Goal: Information Seeking & Learning: Learn about a topic

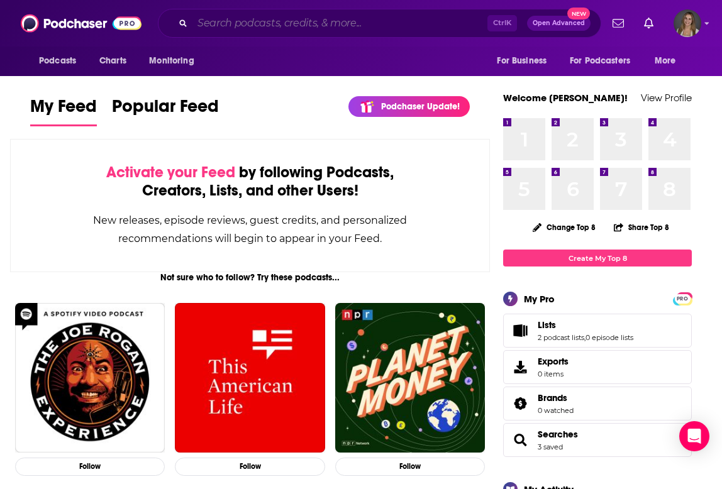
click at [237, 20] on input "Search podcasts, credits, & more..." at bounding box center [340, 23] width 295 height 20
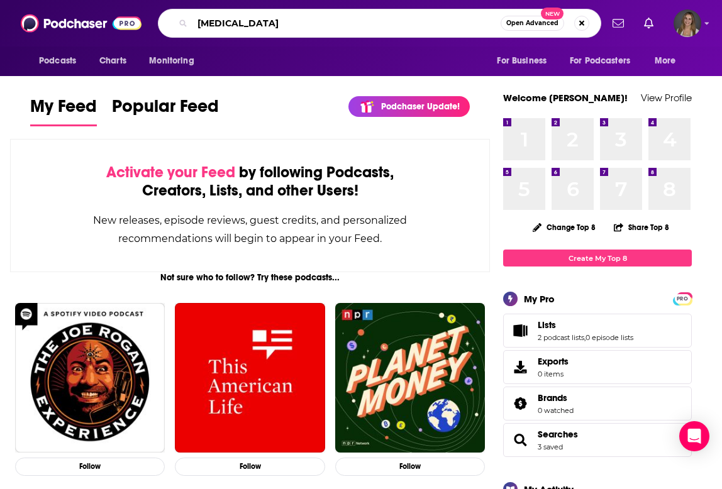
type input "[MEDICAL_DATA]"
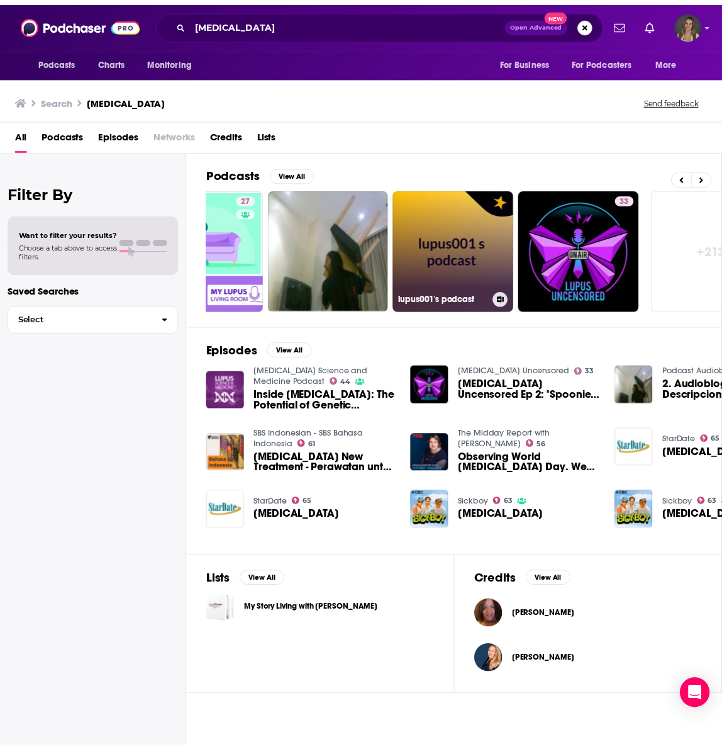
scroll to position [0, 578]
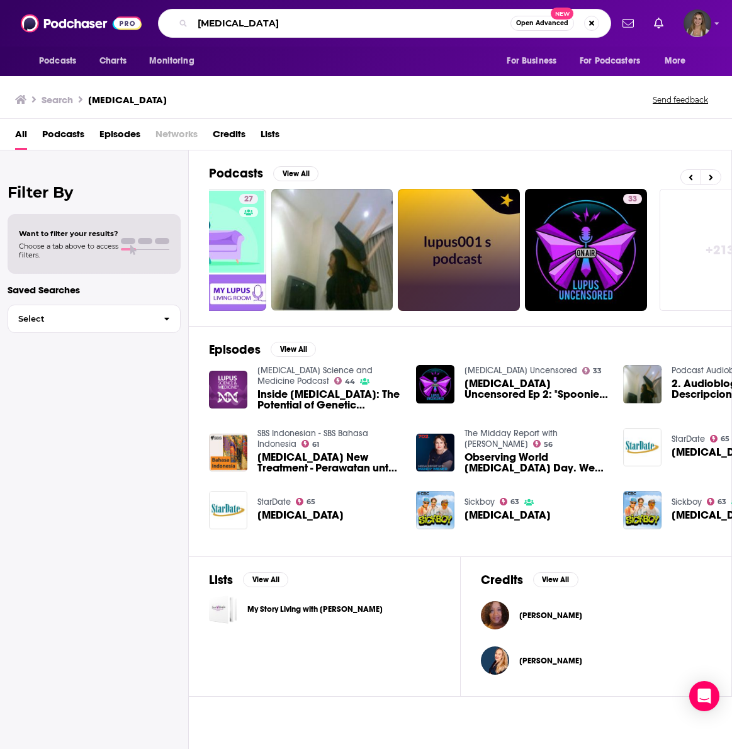
drag, startPoint x: 247, startPoint y: 28, endPoint x: -82, endPoint y: 6, distance: 329.7
click at [0, 6] on html "Podcasts Charts Monitoring [MEDICAL_DATA] Open Advanced New For Business For Po…" at bounding box center [366, 374] width 732 height 749
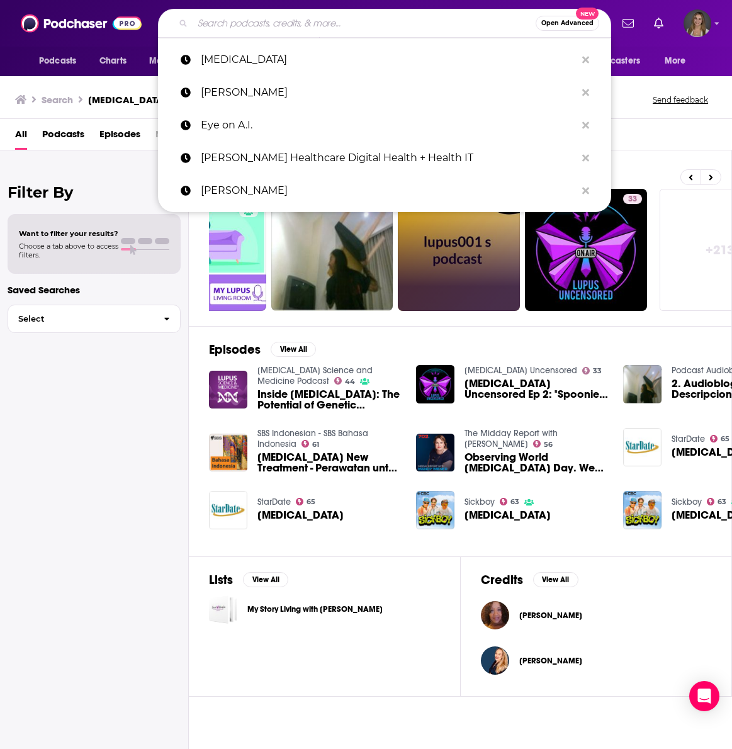
paste input "Speaking of Women's Health Podcast"
type input "Speaking of Women's Health Podcast"
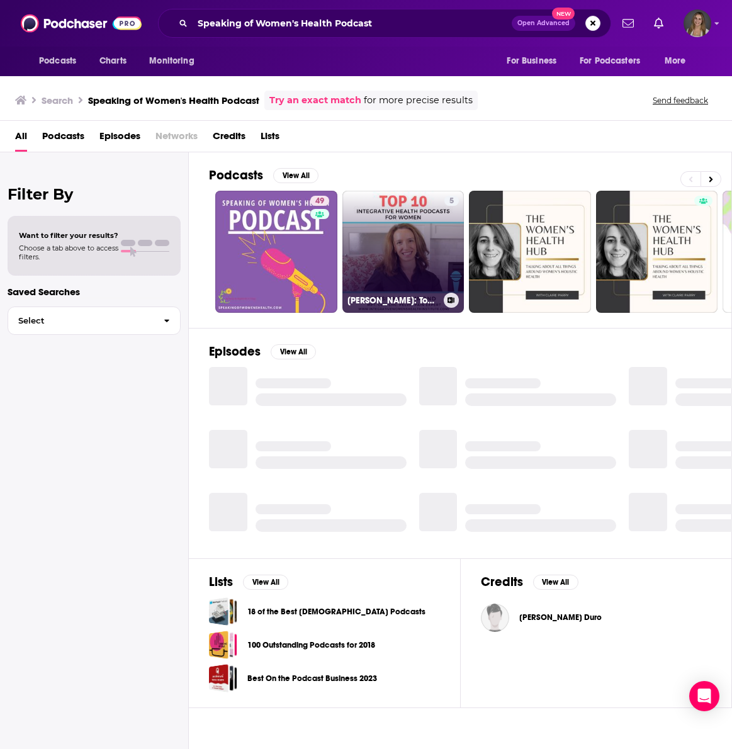
click at [393, 275] on link "5 [PERSON_NAME]: Top 10 Integrative Health Podcasts for Women" at bounding box center [403, 252] width 122 height 122
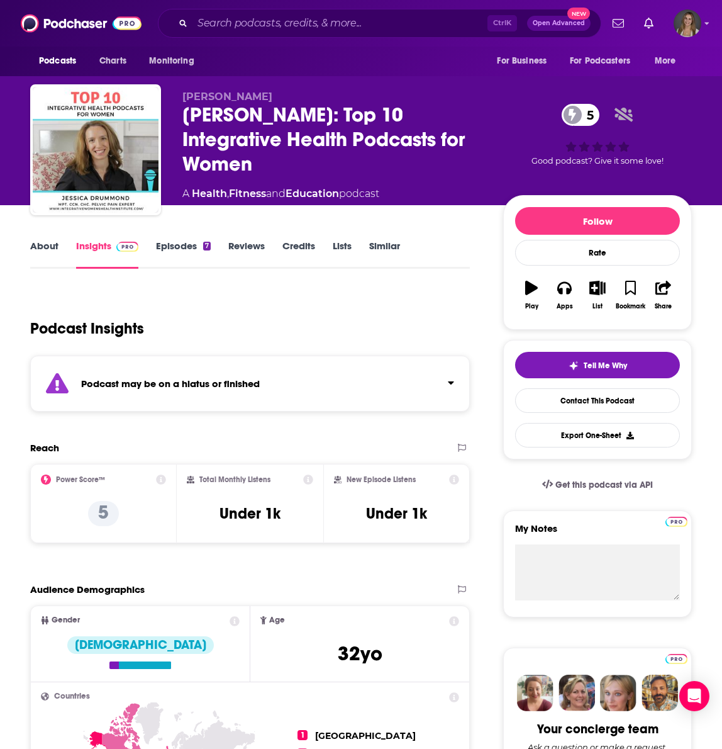
click at [192, 247] on link "Episodes 7" at bounding box center [183, 254] width 55 height 29
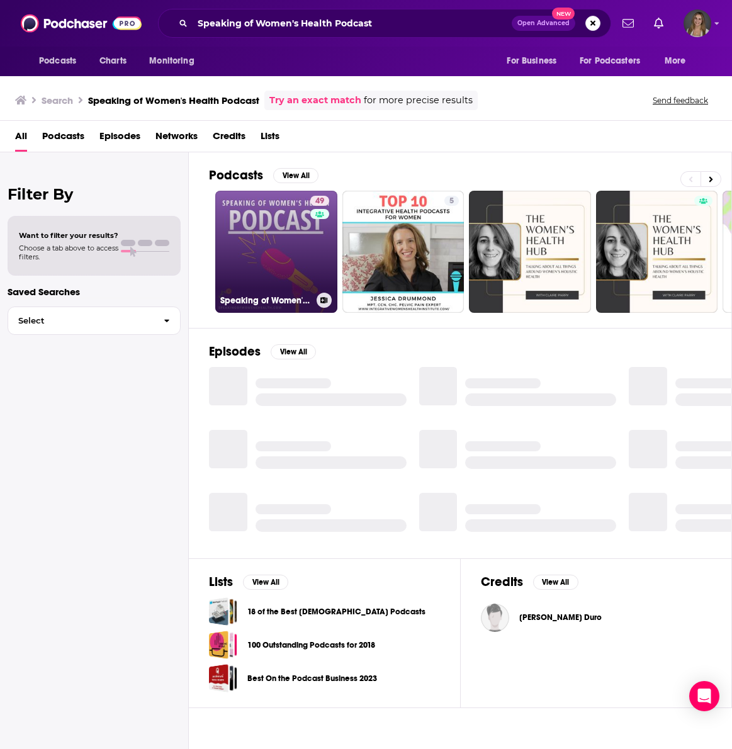
click at [289, 269] on link "49 Speaking of Women's Health" at bounding box center [276, 252] width 122 height 122
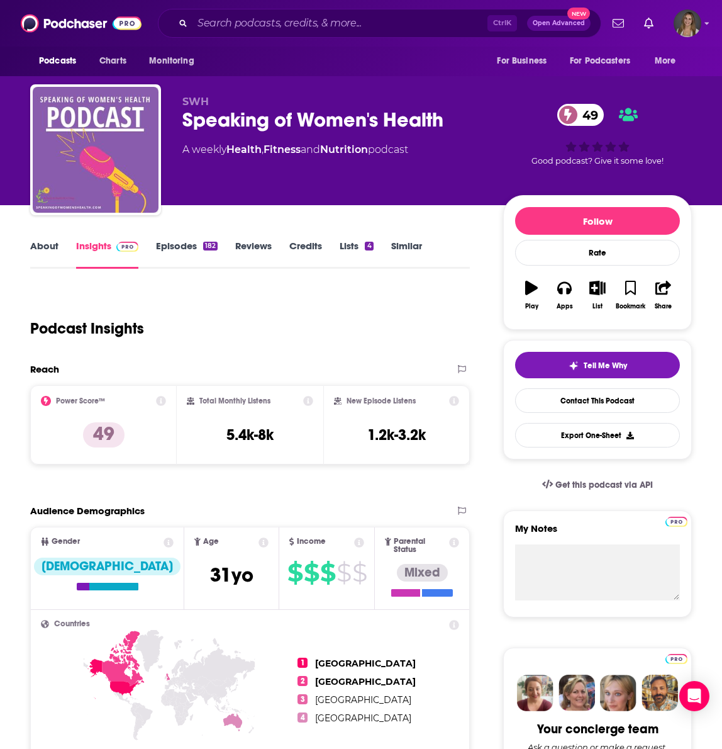
click at [192, 253] on link "Episodes 182" at bounding box center [187, 254] width 62 height 29
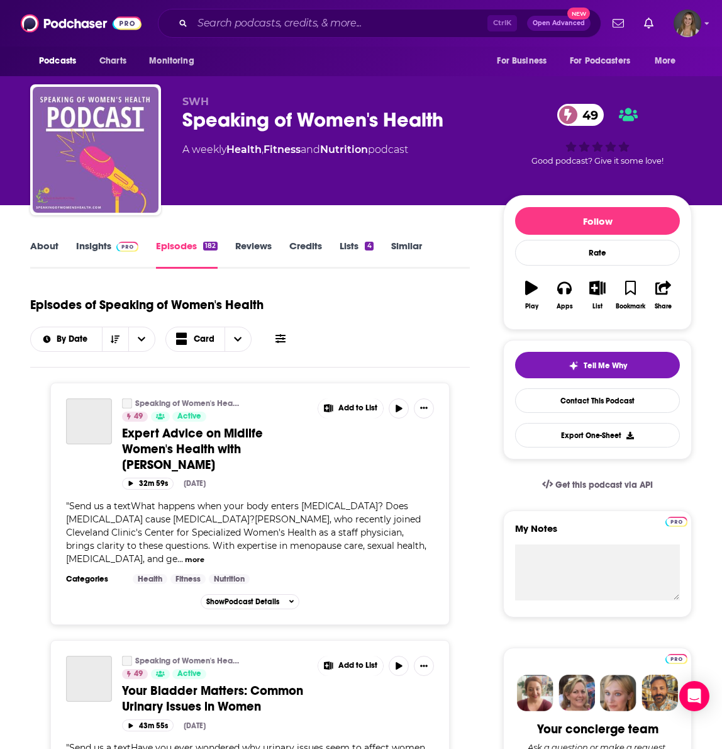
click at [54, 252] on link "About" at bounding box center [44, 254] width 28 height 29
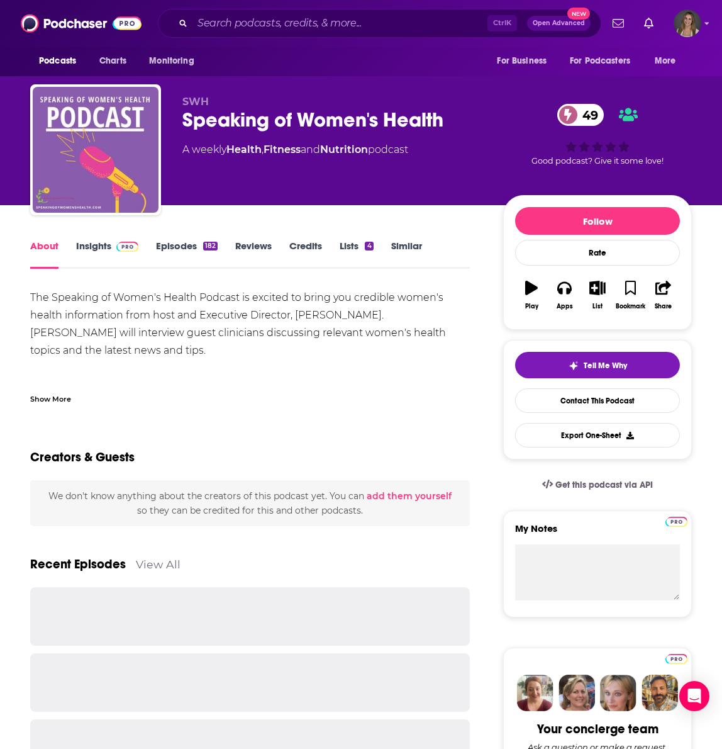
click at [87, 249] on link "Insights" at bounding box center [107, 254] width 62 height 29
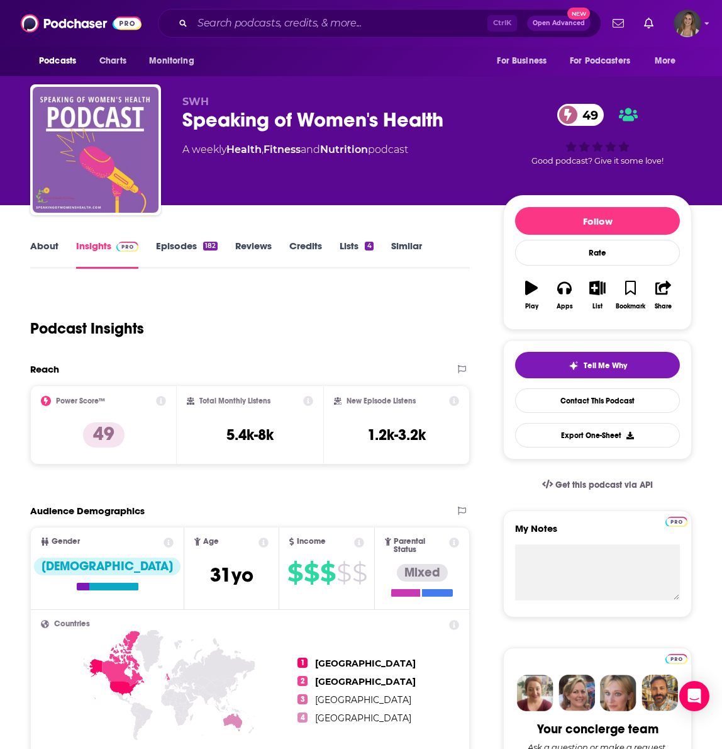
click at [40, 239] on div "About Insights Episodes 182 Reviews Credits Lists 4 Similar" at bounding box center [250, 253] width 440 height 31
click at [40, 250] on link "About" at bounding box center [44, 254] width 28 height 29
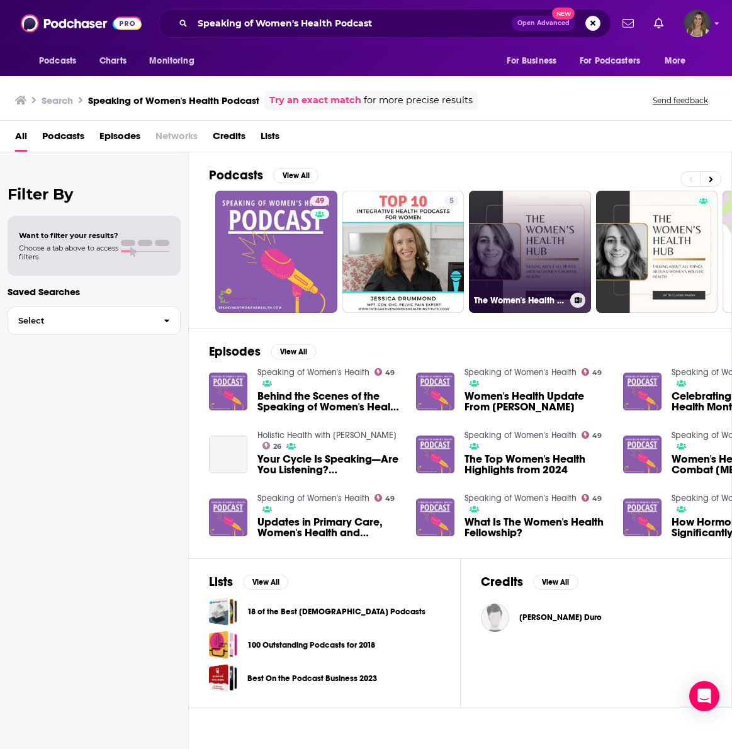
click at [562, 248] on link "The Women's Health Hub Solo Series" at bounding box center [530, 252] width 122 height 122
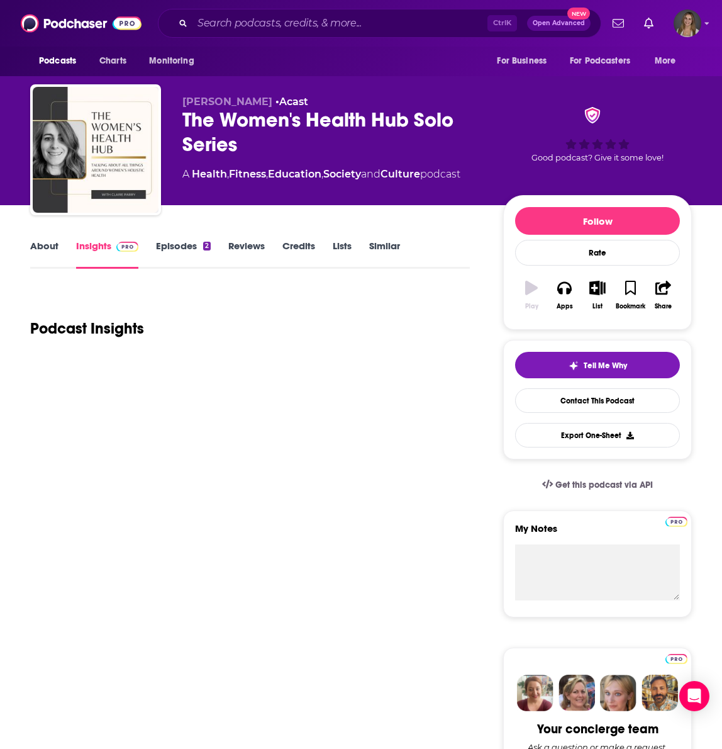
click at [42, 251] on link "About" at bounding box center [44, 254] width 28 height 29
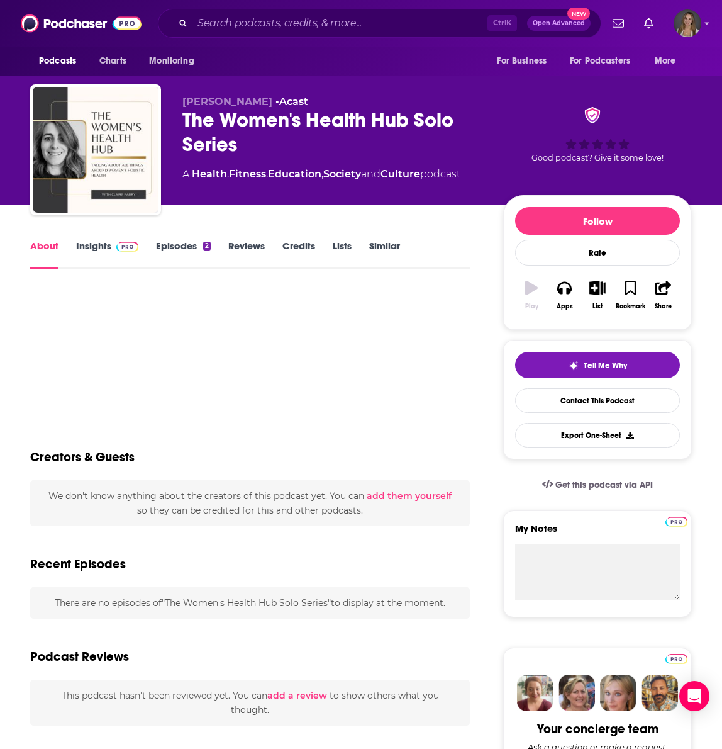
click at [92, 250] on link "Insights" at bounding box center [107, 254] width 62 height 29
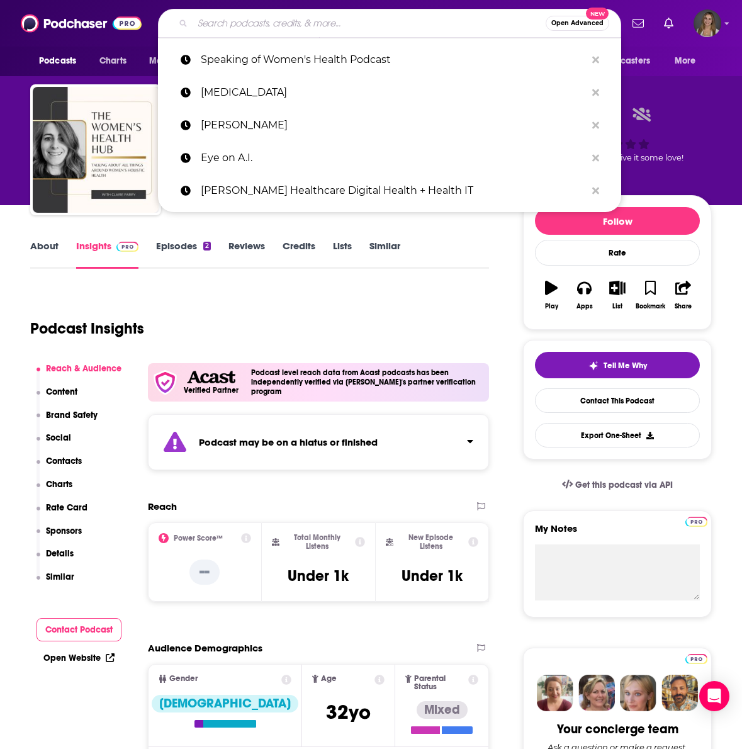
click at [211, 25] on input "Search podcasts, credits, & more..." at bounding box center [369, 23] width 353 height 20
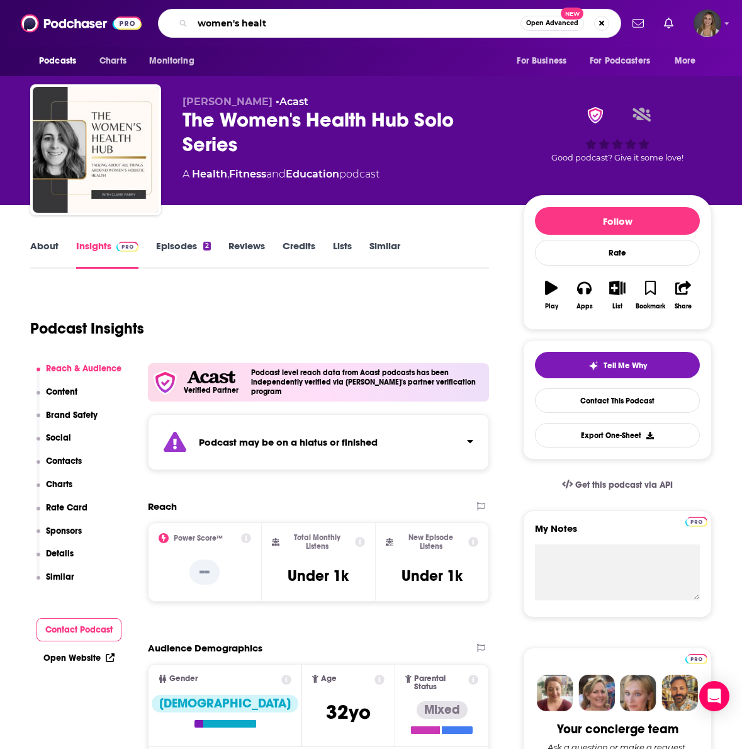
type input "women's health"
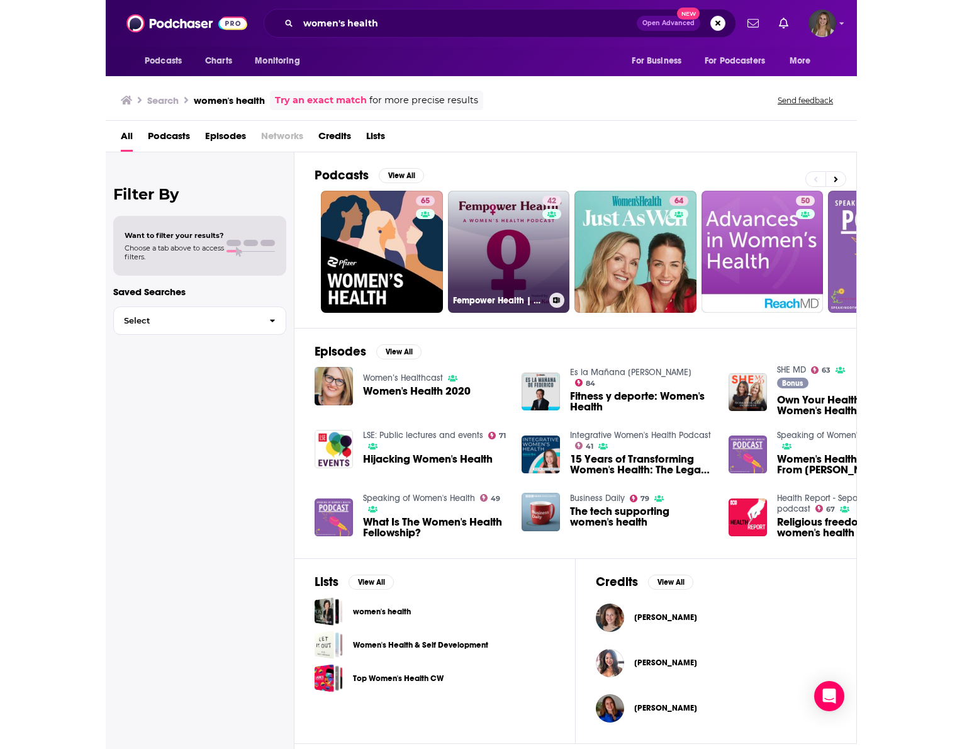
scroll to position [0, 2]
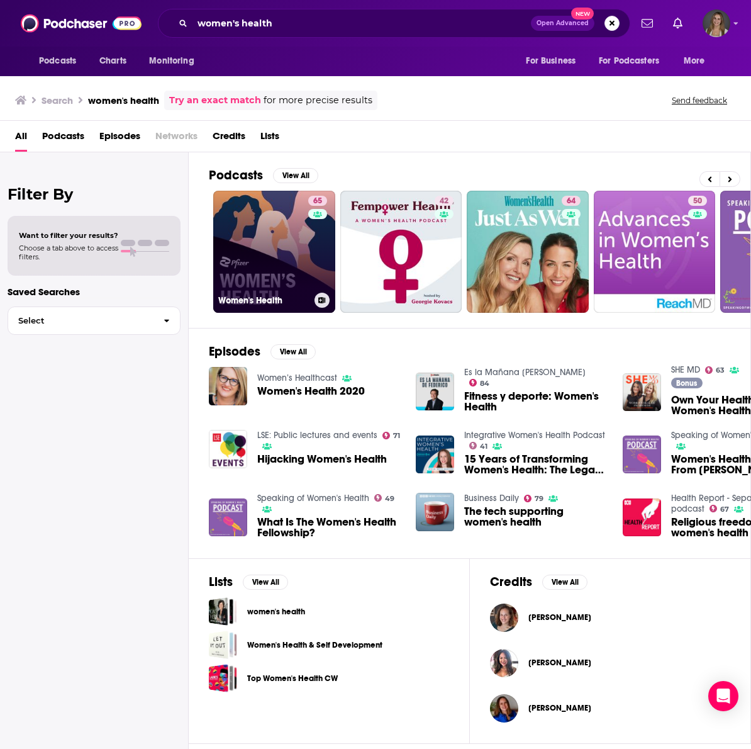
click at [308, 254] on div "65" at bounding box center [319, 244] width 22 height 97
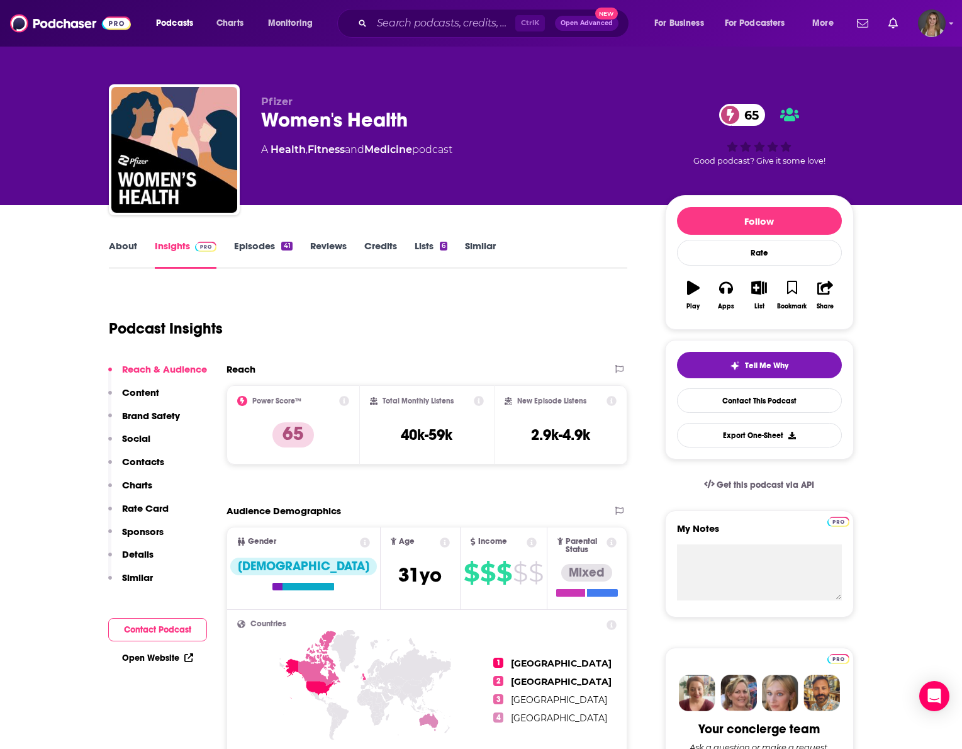
click at [119, 249] on link "About" at bounding box center [123, 254] width 28 height 29
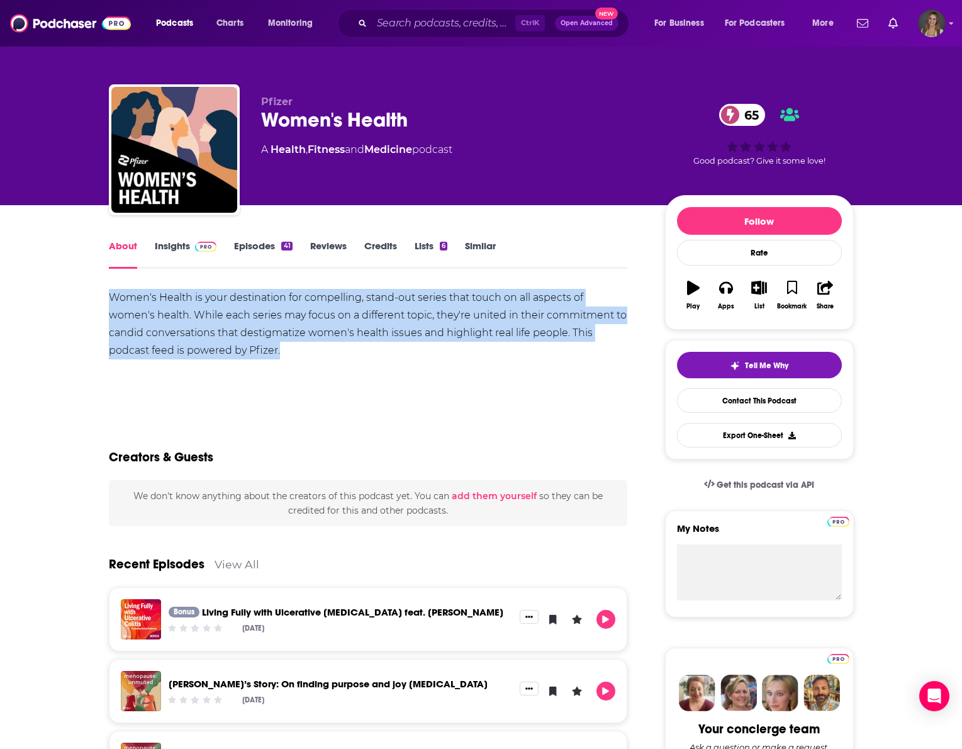
drag, startPoint x: 266, startPoint y: 350, endPoint x: 39, endPoint y: 299, distance: 232.6
click at [326, 350] on div "Women's Health is your destination for compelling, stand-out series that touch …" at bounding box center [368, 324] width 519 height 70
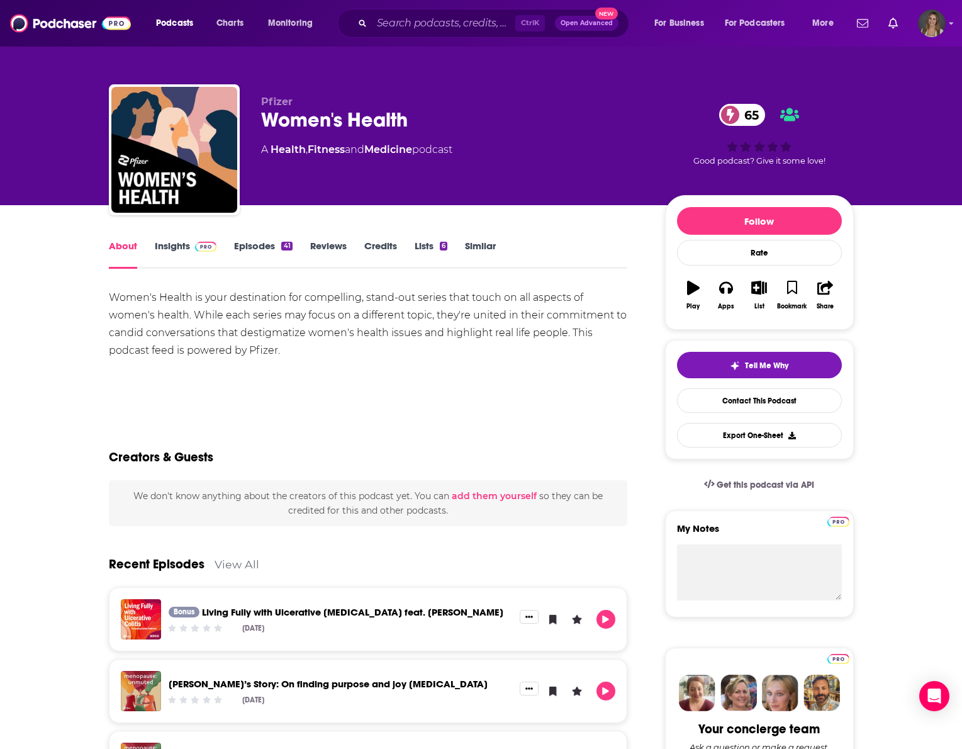
click at [253, 248] on link "Episodes 41" at bounding box center [263, 254] width 58 height 29
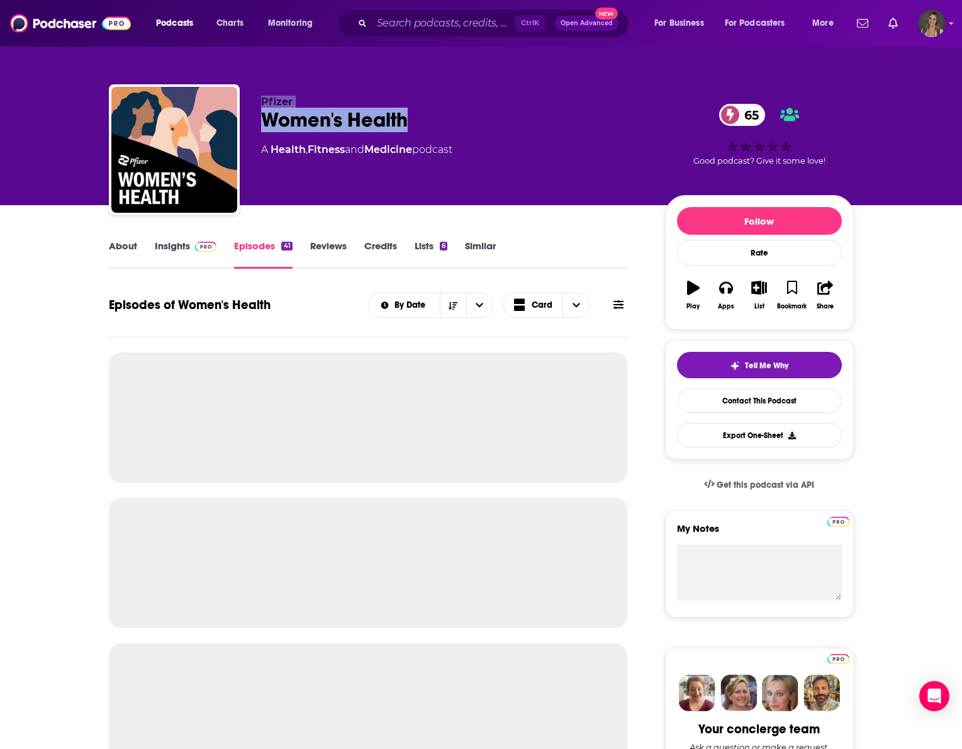
drag, startPoint x: 394, startPoint y: 133, endPoint x: 243, endPoint y: 103, distance: 154.1
click at [243, 103] on div "Pfizer Women's Health 65 A Health , Fitness and Medicine podcast 65 Good podcas…" at bounding box center [481, 152] width 745 height 136
copy div "Pfizer Women's Health"
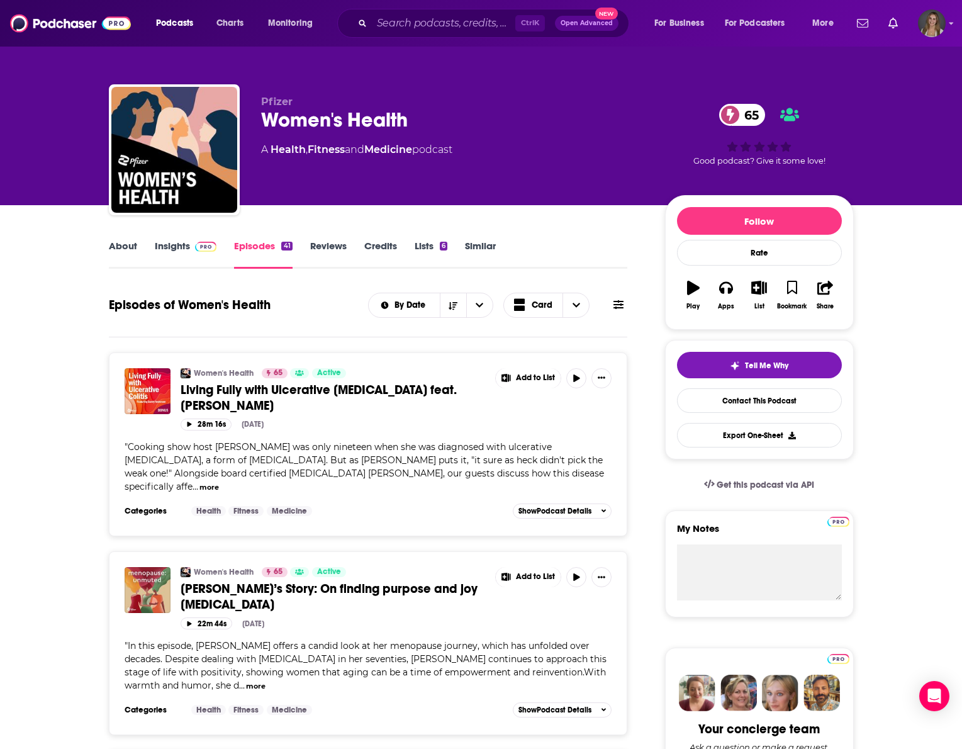
click at [318, 247] on link "Reviews" at bounding box center [328, 254] width 36 height 29
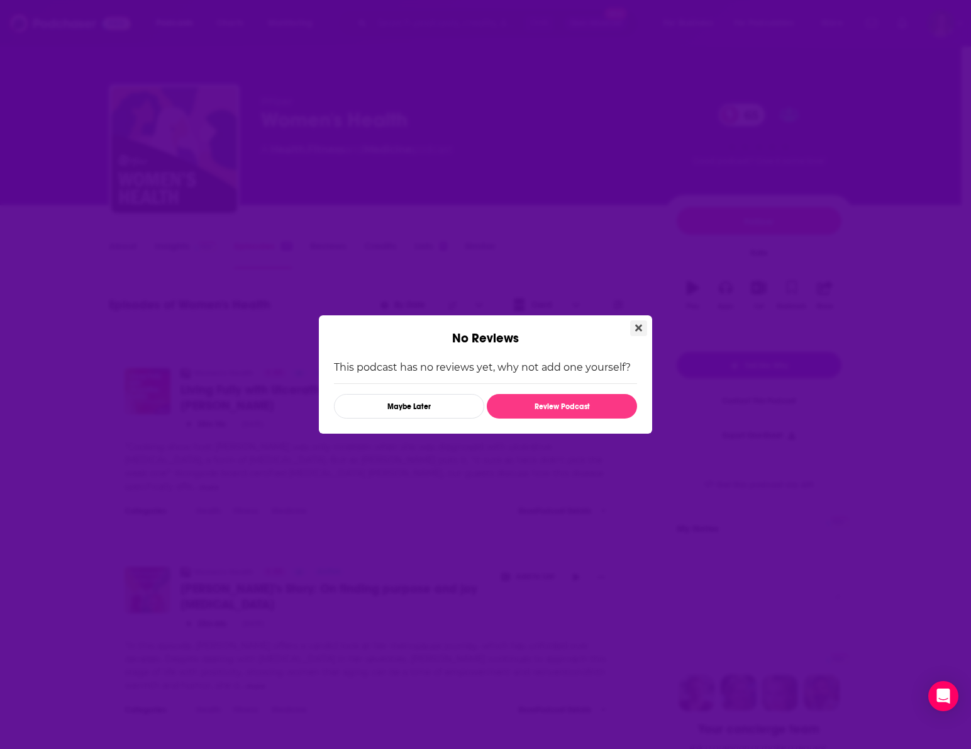
click at [637, 324] on icon "Close" at bounding box center [638, 328] width 7 height 10
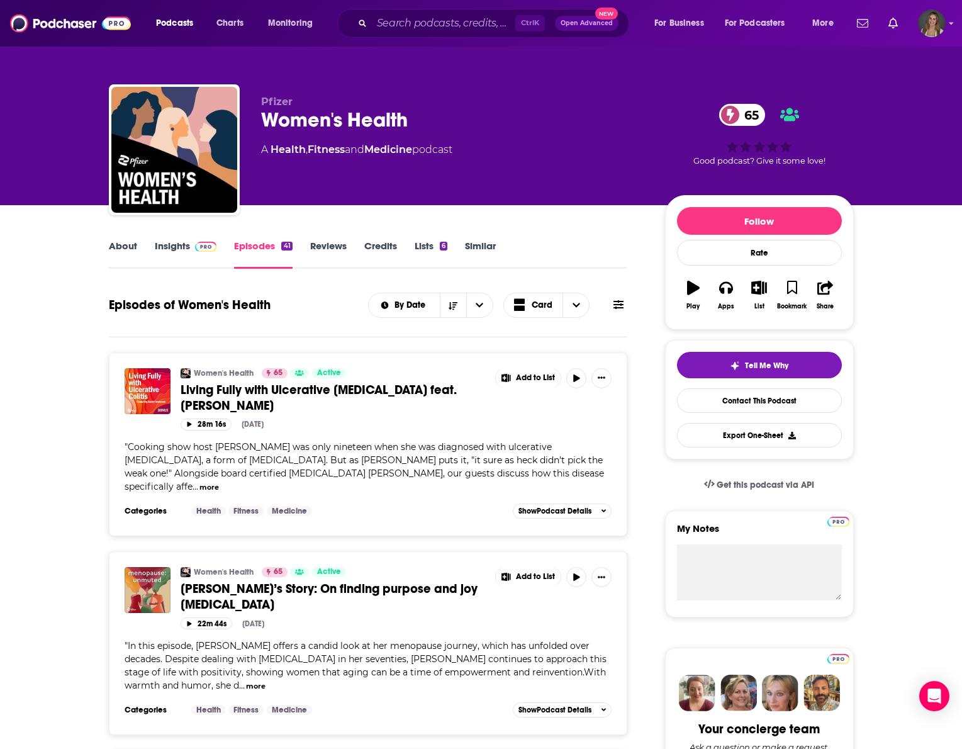
click at [192, 250] on span at bounding box center [203, 246] width 27 height 12
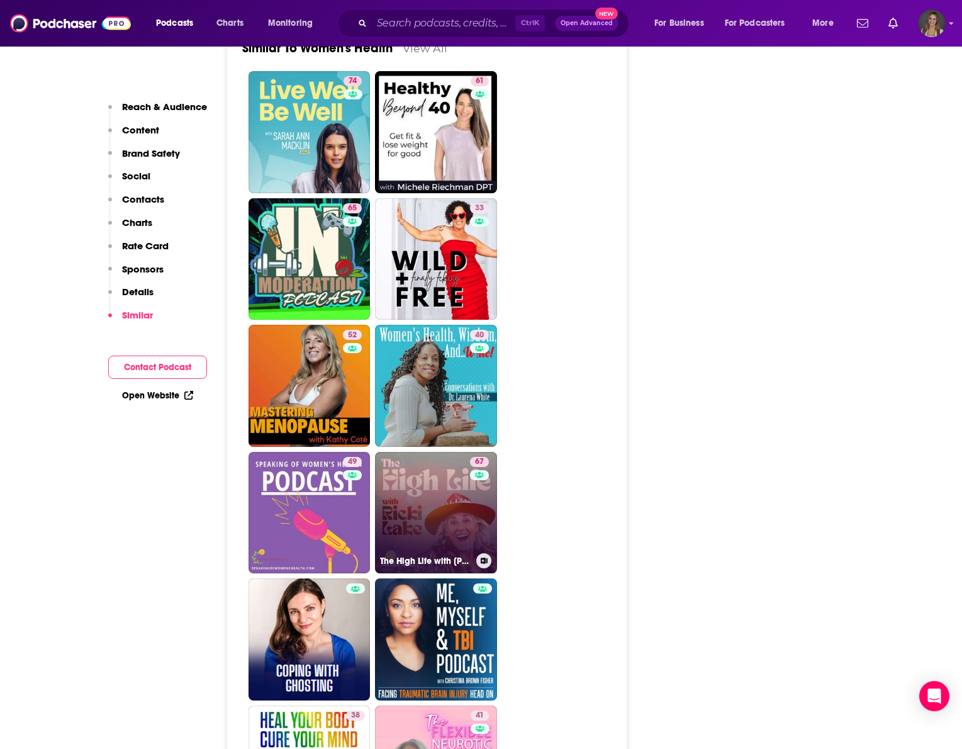
scroll to position [2202, 0]
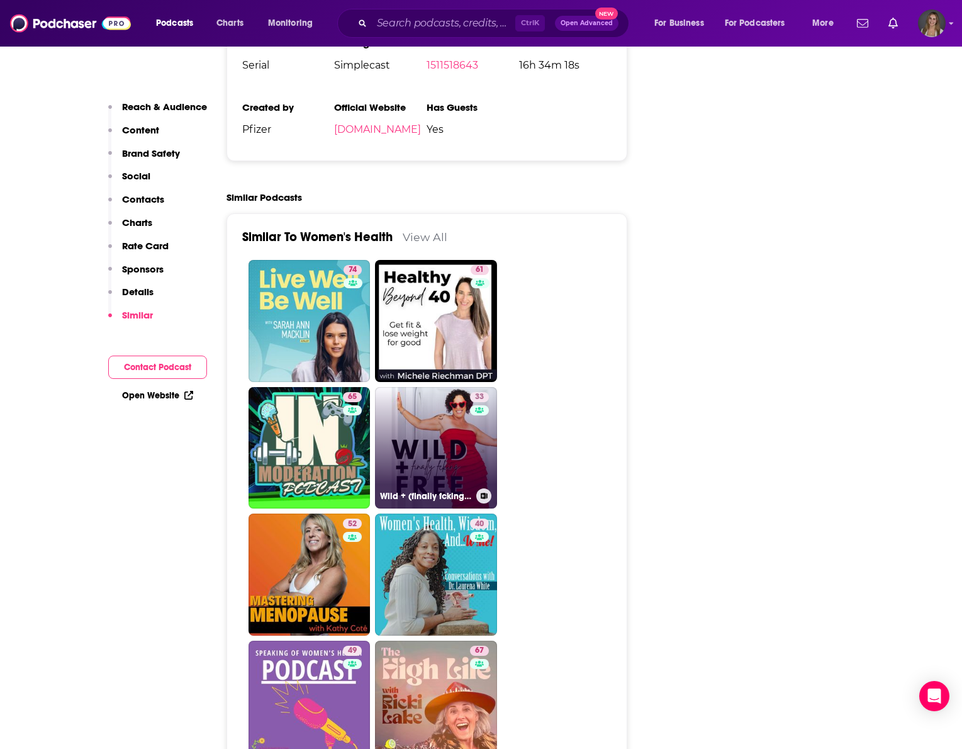
click at [456, 393] on link "33 Wild + (finally fcking) Free: Real, Raw Stories of the Disruptors, Rebels + …" at bounding box center [436, 448] width 122 height 122
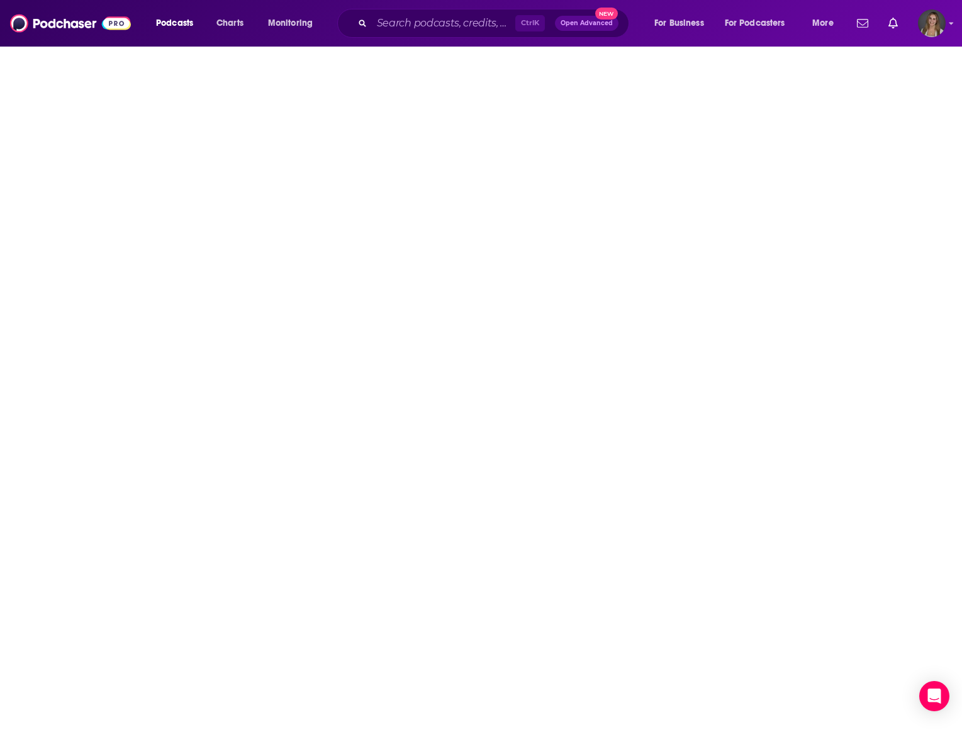
type input "[URL][DOMAIN_NAME]"
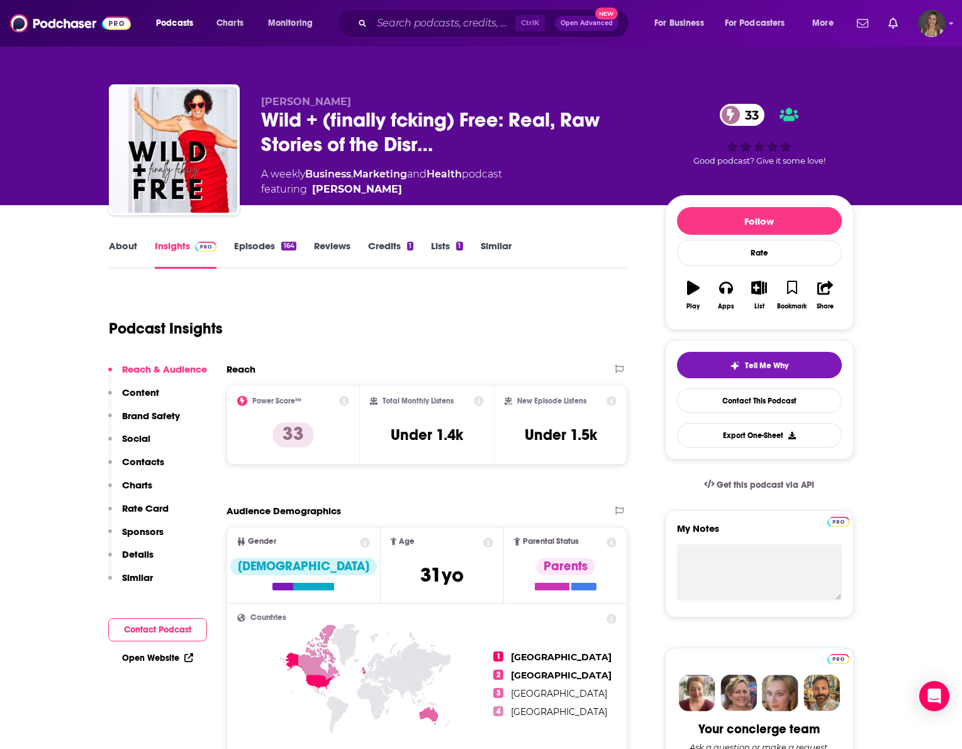
click at [137, 257] on div "About" at bounding box center [132, 254] width 46 height 29
click at [136, 255] on link "About" at bounding box center [123, 254] width 28 height 29
type input "[URL][DOMAIN_NAME]"
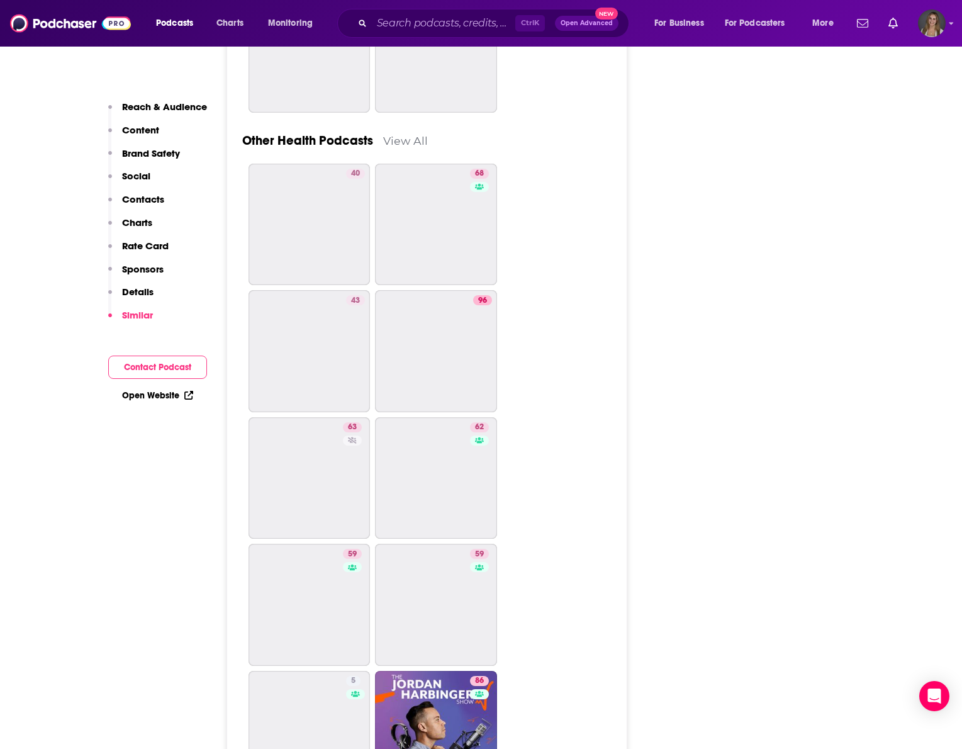
scroll to position [3900, 0]
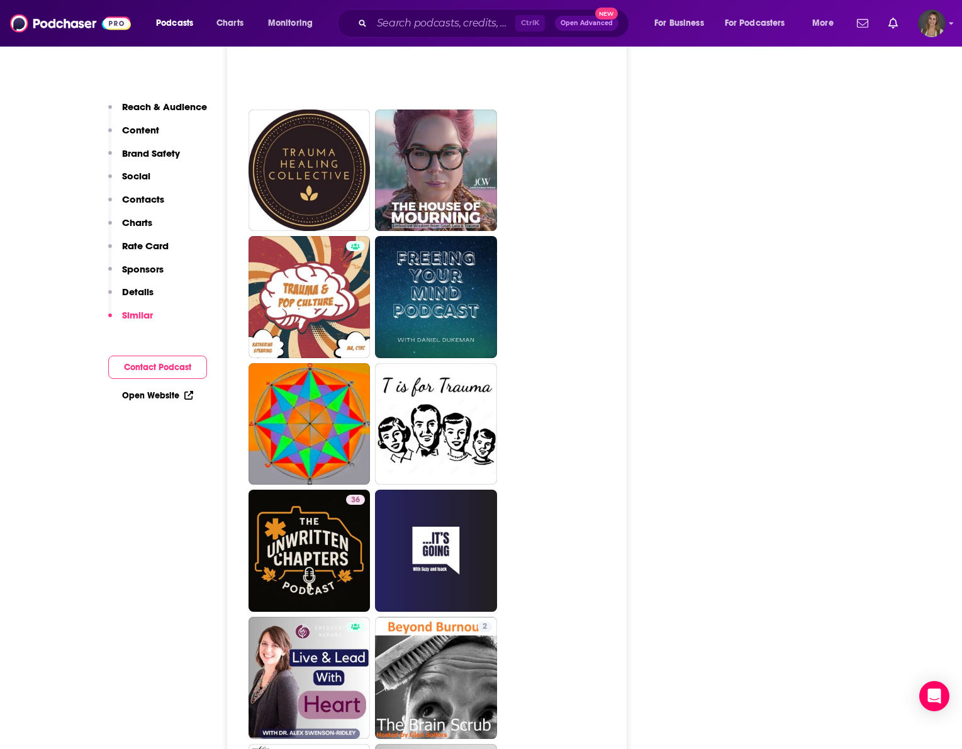
click at [156, 200] on p "Contacts" at bounding box center [143, 199] width 42 height 12
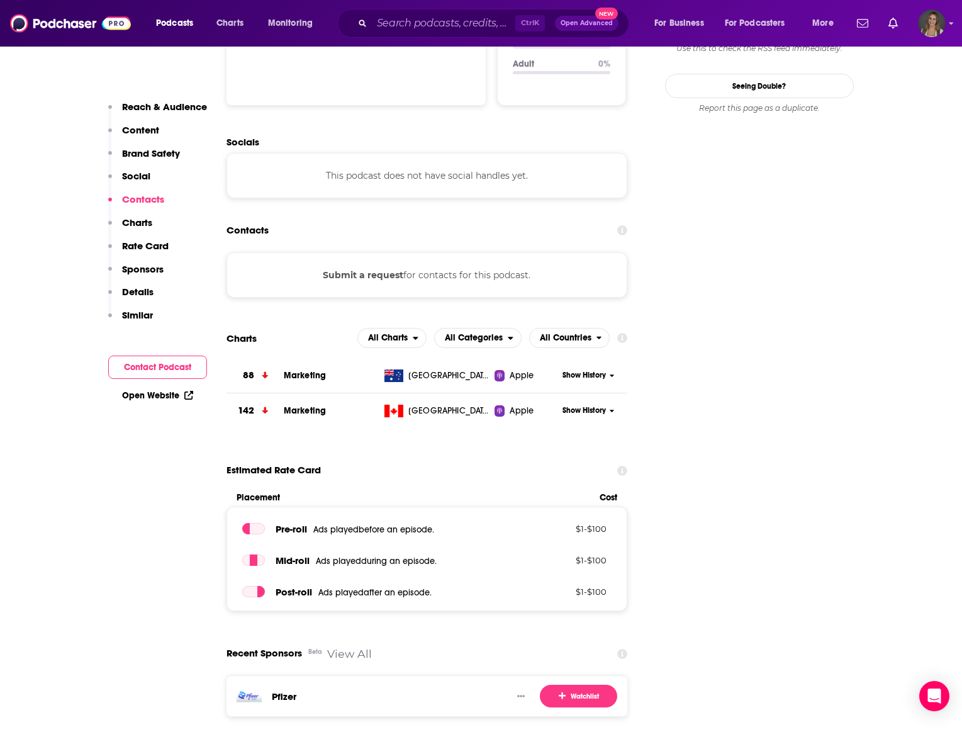
scroll to position [1355, 0]
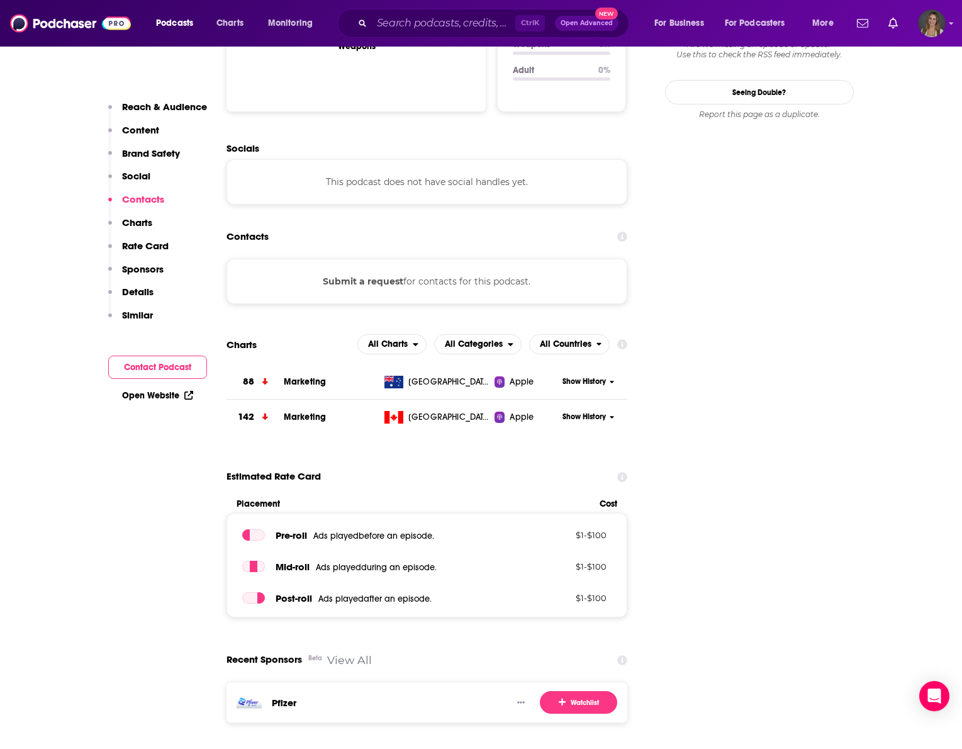
click at [417, 259] on div "Submit a request for contacts for this podcast." at bounding box center [426, 281] width 401 height 45
drag, startPoint x: 399, startPoint y: 232, endPoint x: 510, endPoint y: 220, distance: 111.4
click at [510, 259] on div "Submit a request for contacts for this podcast." at bounding box center [426, 281] width 401 height 45
click at [573, 259] on div "Submit a request for contacts for this podcast." at bounding box center [426, 281] width 401 height 45
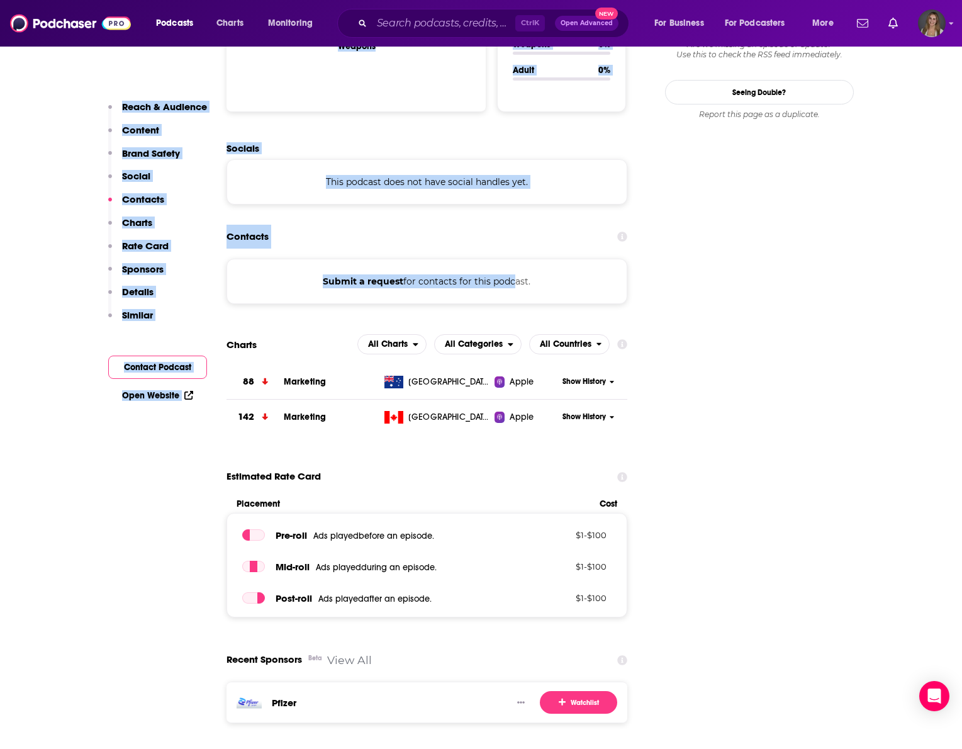
drag, startPoint x: 352, startPoint y: 223, endPoint x: -43, endPoint y: 192, distance: 396.3
click at [298, 259] on div "Submit a request for contacts for this podcast." at bounding box center [426, 281] width 401 height 45
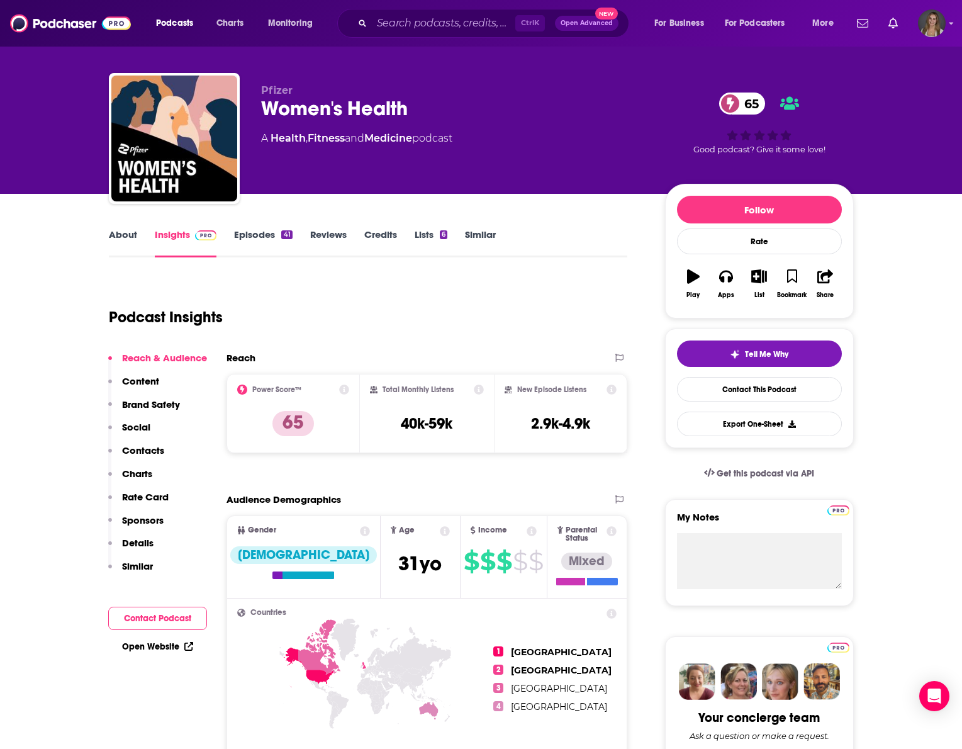
scroll to position [0, 0]
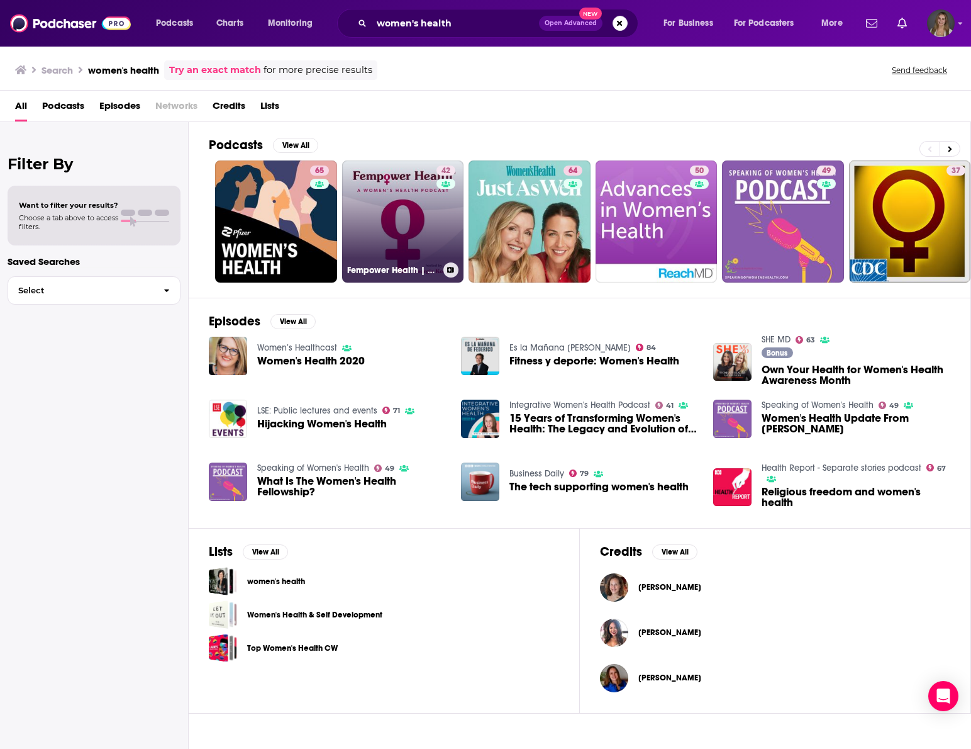
click at [384, 235] on link "42 Fempower Health | A Women's Health Podcast" at bounding box center [403, 221] width 122 height 122
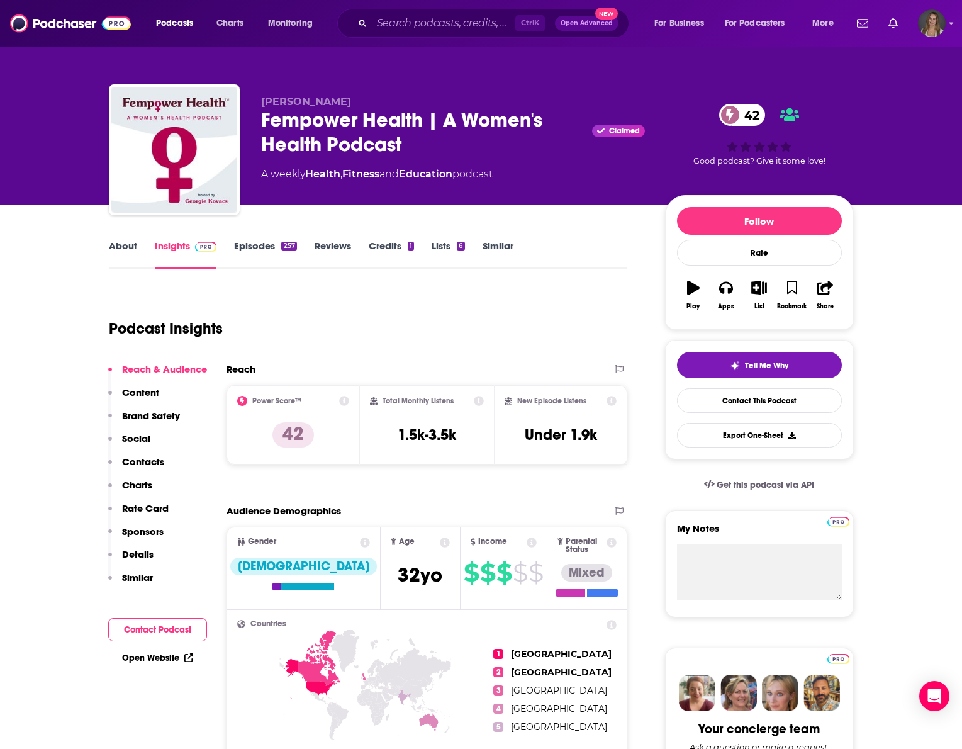
click at [123, 247] on link "About" at bounding box center [123, 254] width 28 height 29
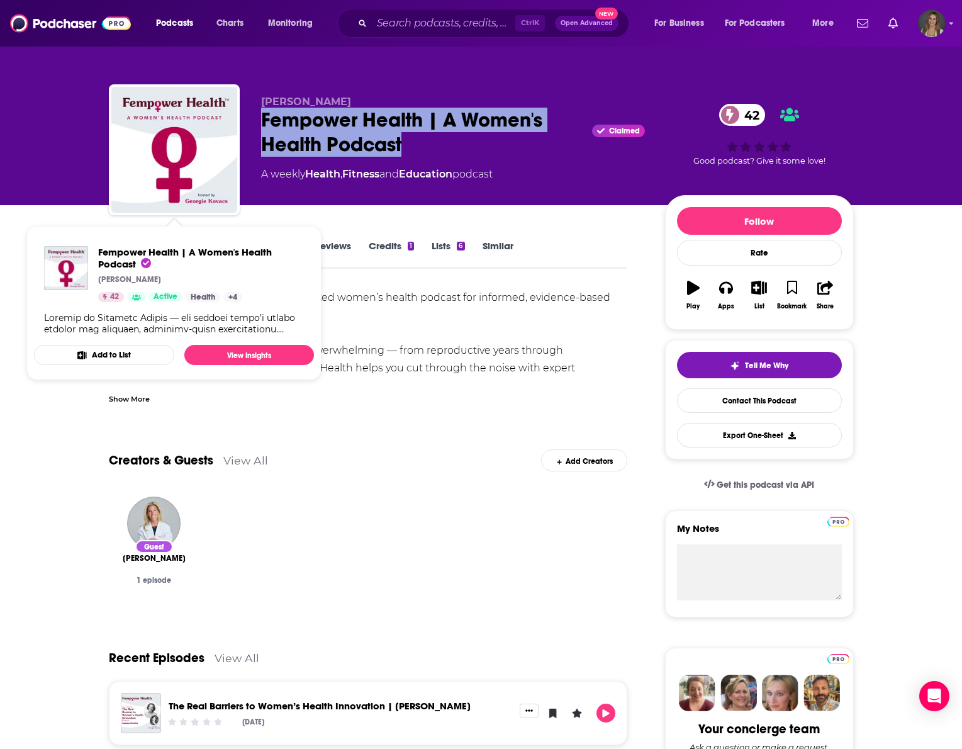
drag, startPoint x: 412, startPoint y: 142, endPoint x: 261, endPoint y: 130, distance: 151.4
click at [261, 130] on div "Fempower Health | A Women's Health Podcast Claimed 42" at bounding box center [453, 132] width 384 height 49
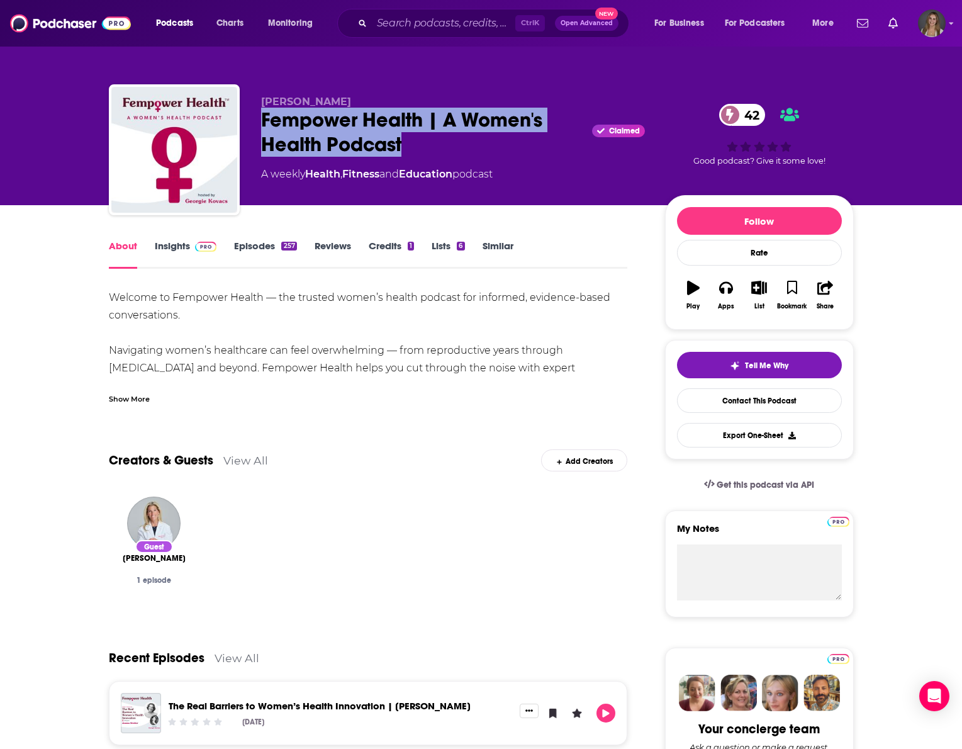
copy h1 "Fempower Health | A Women's Health Podcast"
click at [172, 245] on link "Insights" at bounding box center [186, 254] width 62 height 29
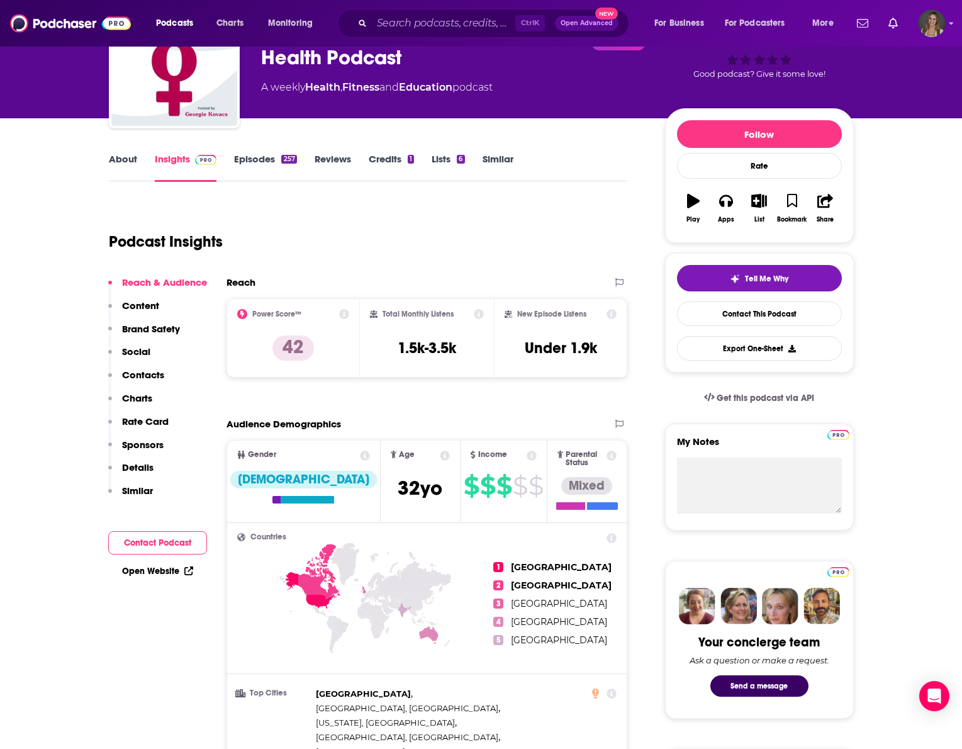
scroll to position [189, 0]
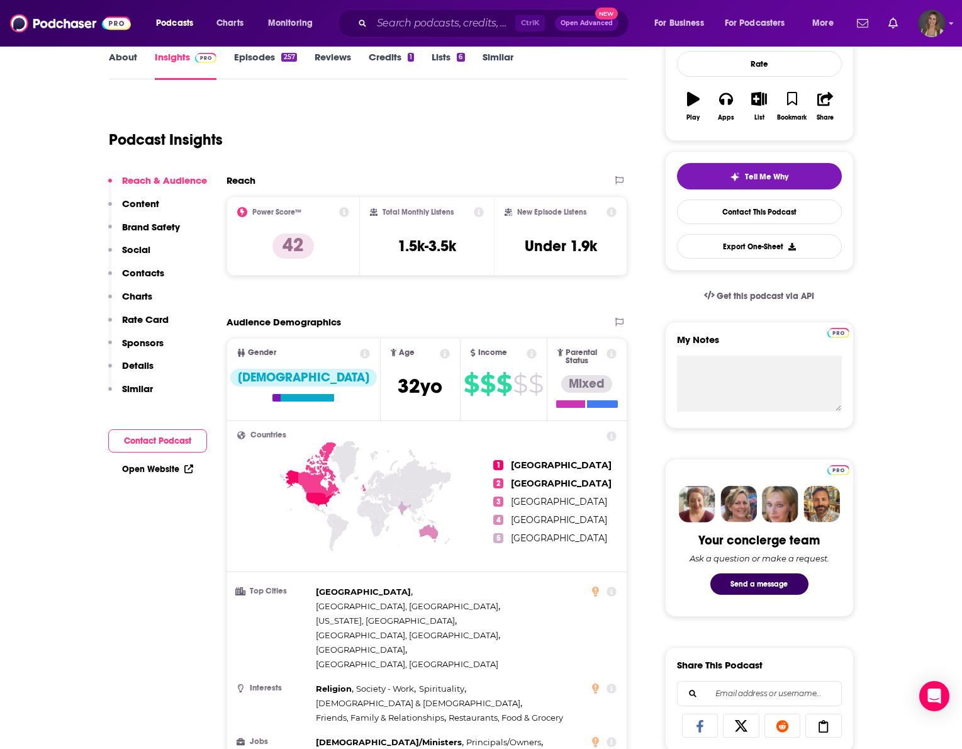
click at [131, 274] on p "Contacts" at bounding box center [143, 273] width 42 height 12
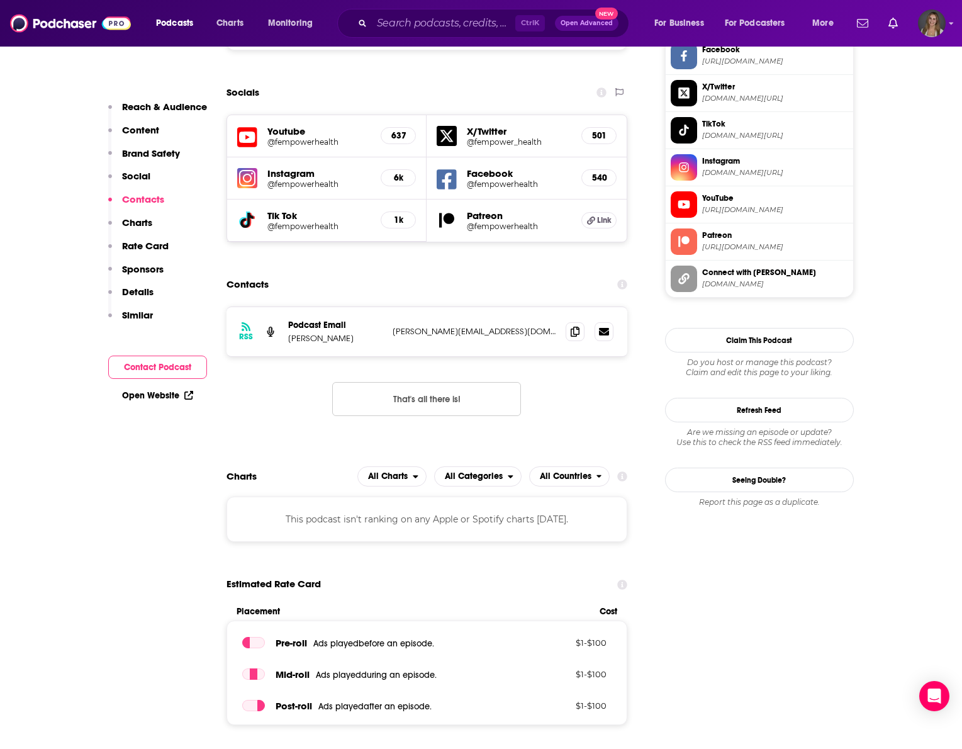
scroll to position [1224, 0]
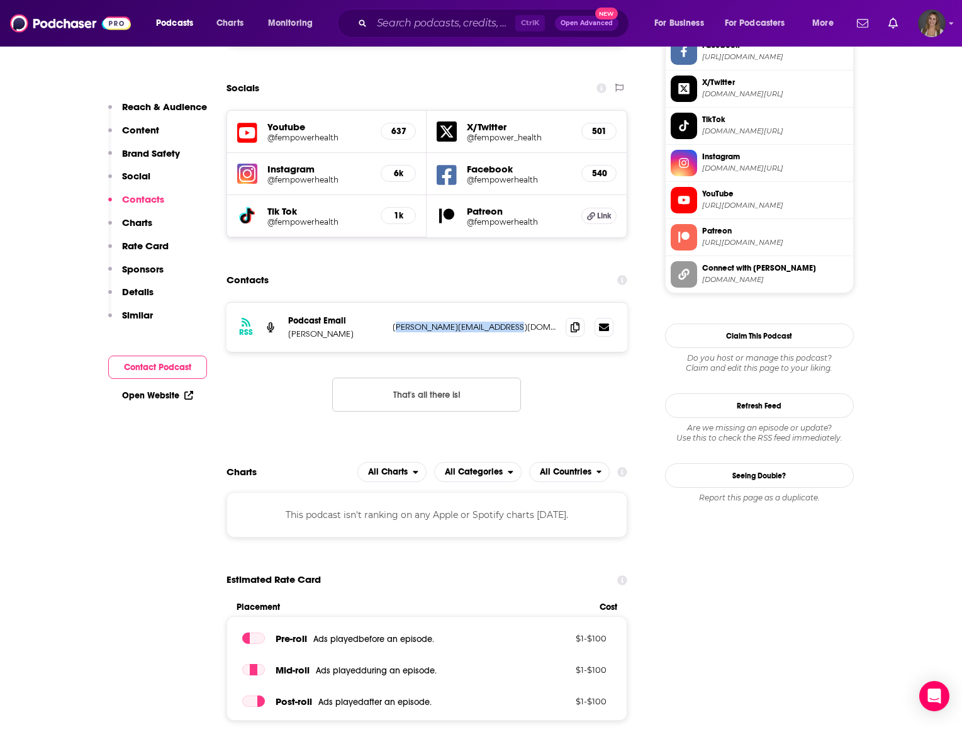
drag, startPoint x: 523, startPoint y: 233, endPoint x: 397, endPoint y: 232, distance: 125.8
click at [397, 321] on p "[PERSON_NAME][EMAIL_ADDRESS][DOMAIN_NAME]" at bounding box center [475, 326] width 164 height 11
drag, startPoint x: 523, startPoint y: 228, endPoint x: 385, endPoint y: 238, distance: 138.1
click at [385, 303] on div "RSS Podcast Email [PERSON_NAME] [PERSON_NAME][EMAIL_ADDRESS][DOMAIN_NAME] [PERS…" at bounding box center [426, 327] width 401 height 49
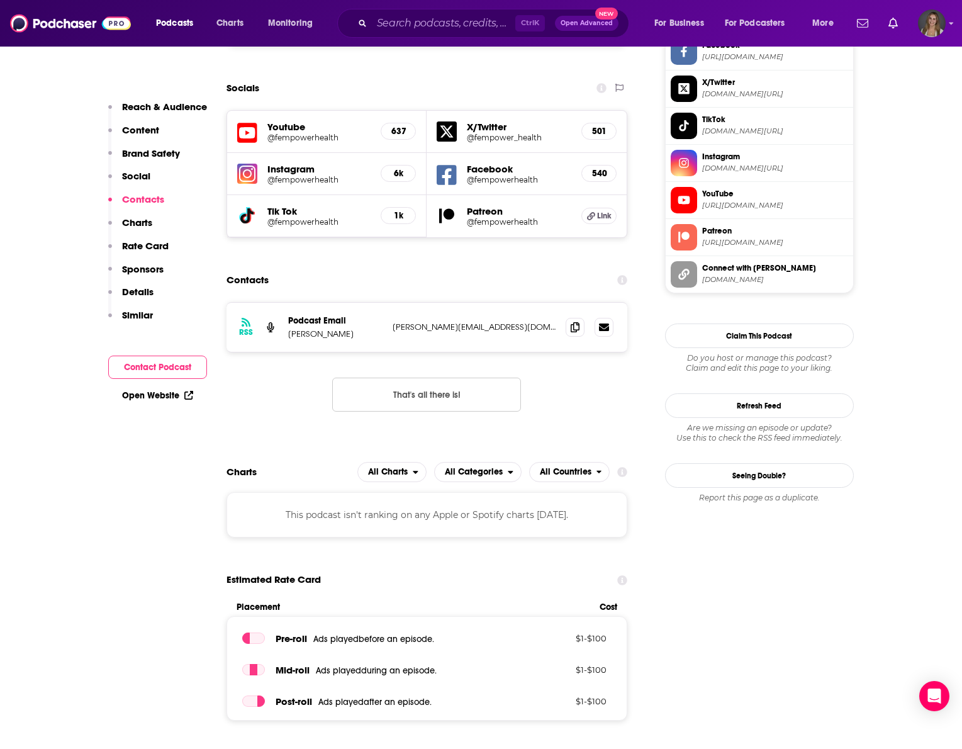
copy div "[PERSON_NAME][EMAIL_ADDRESS][DOMAIN_NAME]"
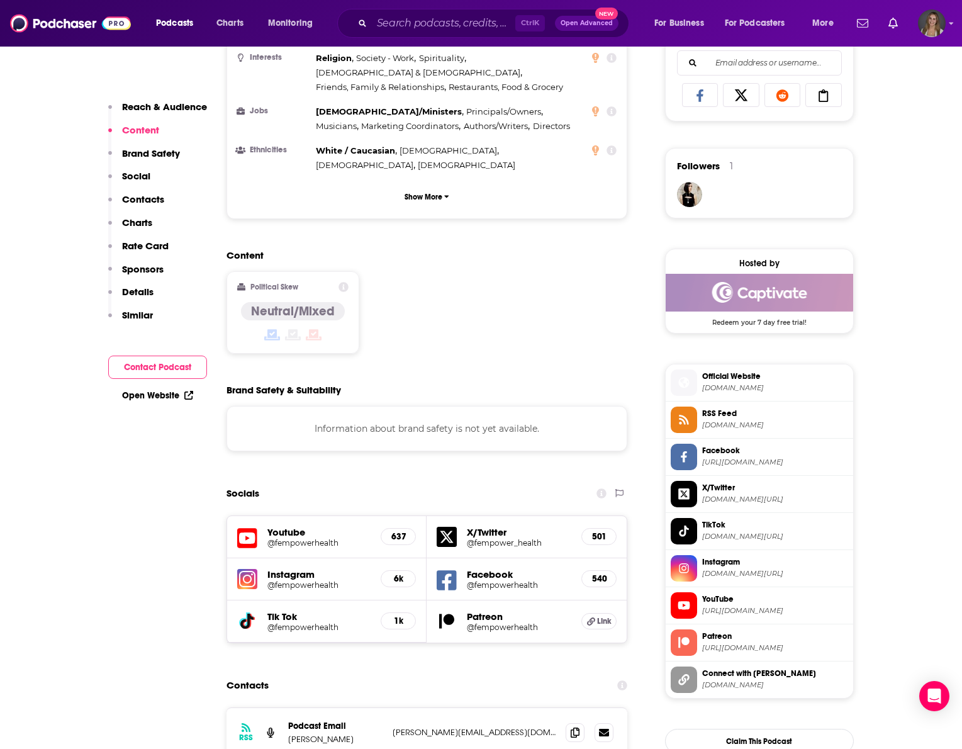
scroll to position [721, 0]
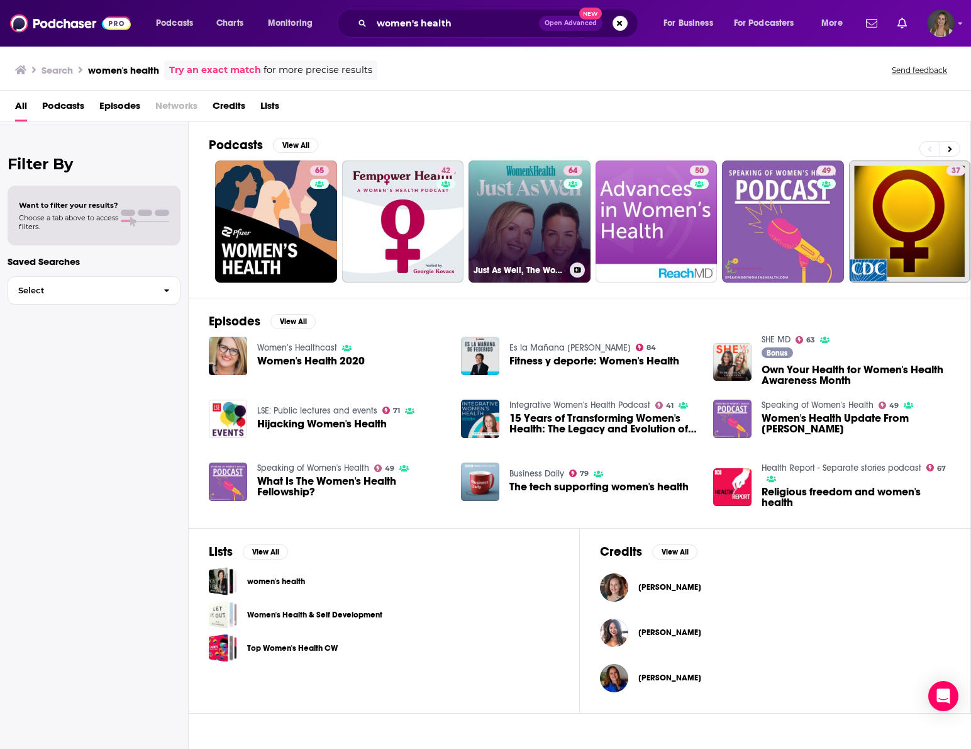
click at [534, 253] on link "64 Just As Well, The Women's Health Podcast" at bounding box center [530, 221] width 122 height 122
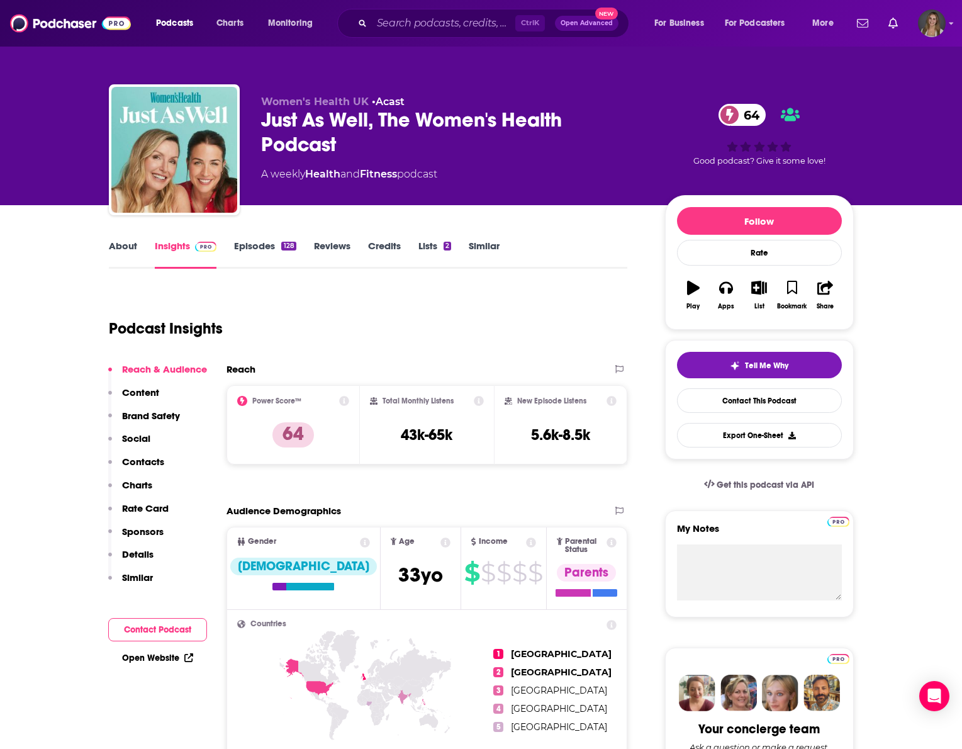
click at [405, 315] on div "Podcast Insights" at bounding box center [363, 321] width 509 height 64
click at [111, 243] on link "About" at bounding box center [123, 254] width 28 height 29
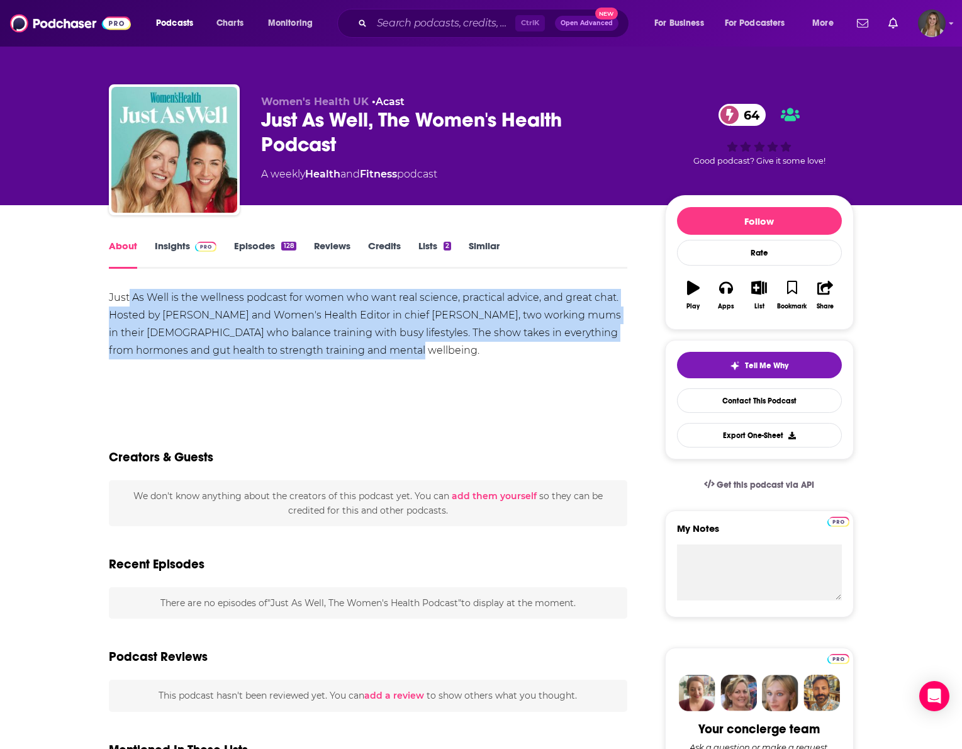
drag, startPoint x: 376, startPoint y: 352, endPoint x: 129, endPoint y: 294, distance: 253.3
click at [129, 294] on div "Just As Well is the wellness podcast for women who want real science, practical…" at bounding box center [368, 324] width 519 height 70
click at [298, 344] on div "Just As Well is the wellness podcast for women who want real science, practical…" at bounding box center [368, 324] width 519 height 70
drag, startPoint x: 396, startPoint y: 352, endPoint x: 105, endPoint y: 286, distance: 298.1
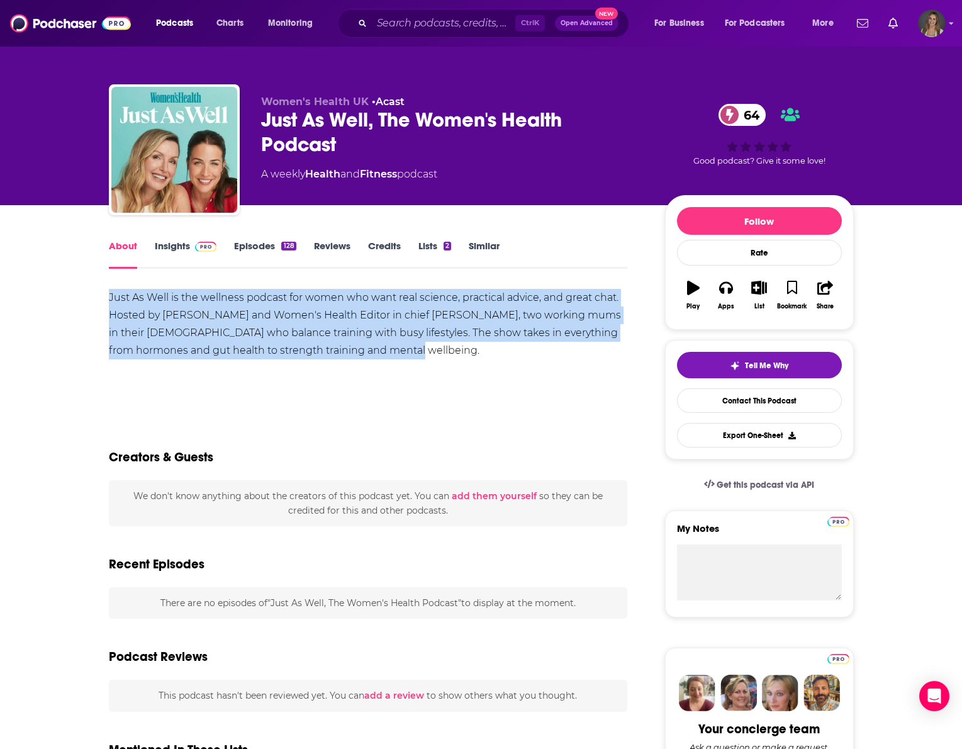
click at [352, 355] on div "Just As Well is the wellness podcast for women who want real science, practical…" at bounding box center [368, 324] width 519 height 70
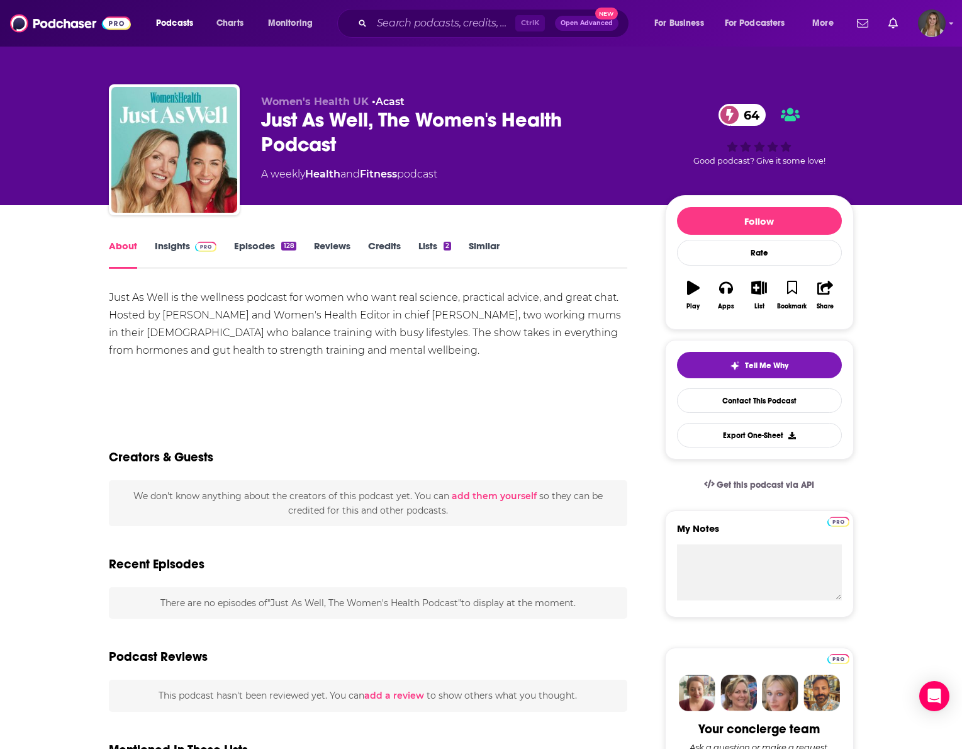
click at [402, 423] on div "Creators & Guests" at bounding box center [368, 449] width 519 height 61
click at [247, 245] on link "Episodes 128" at bounding box center [265, 254] width 62 height 29
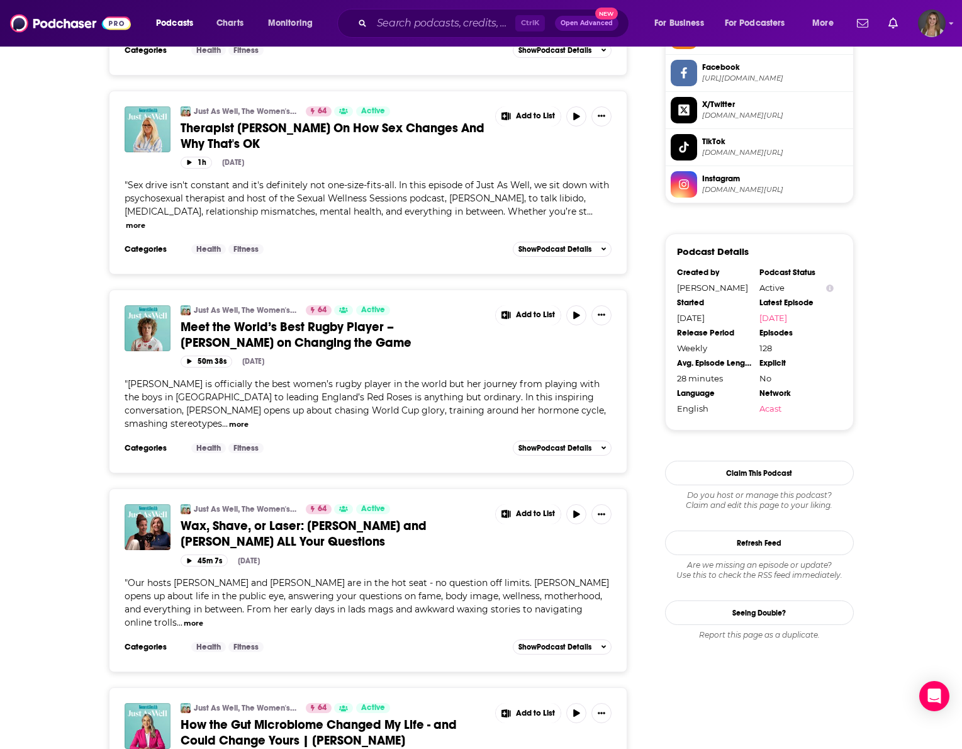
scroll to position [1321, 0]
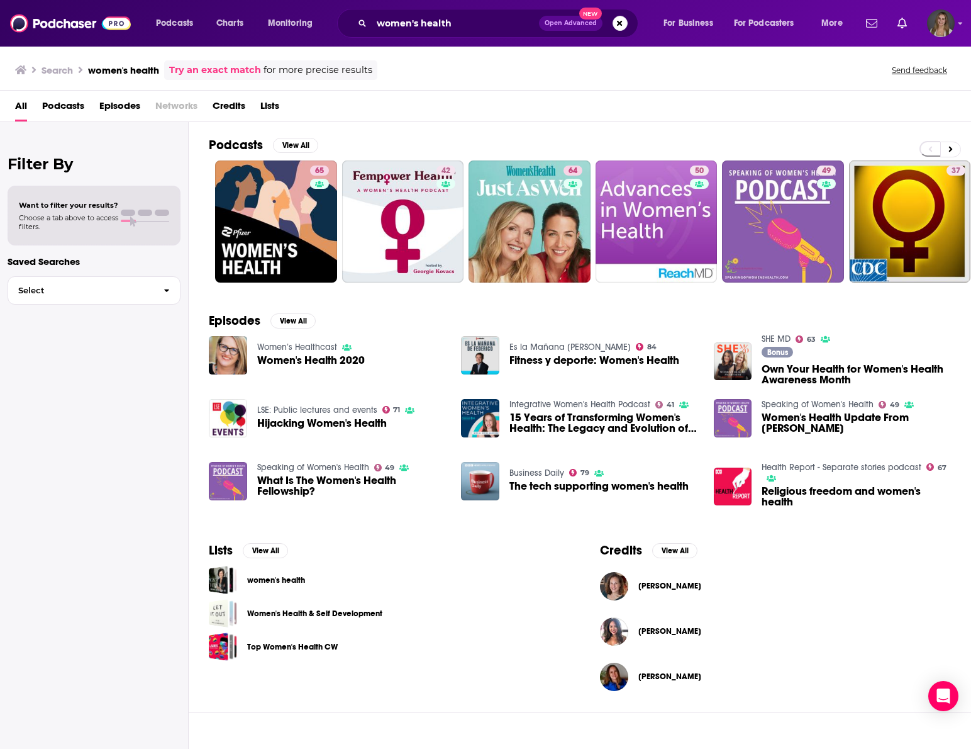
click at [831, 379] on span "Own Your Health for Women's Health Awareness Month" at bounding box center [856, 374] width 189 height 21
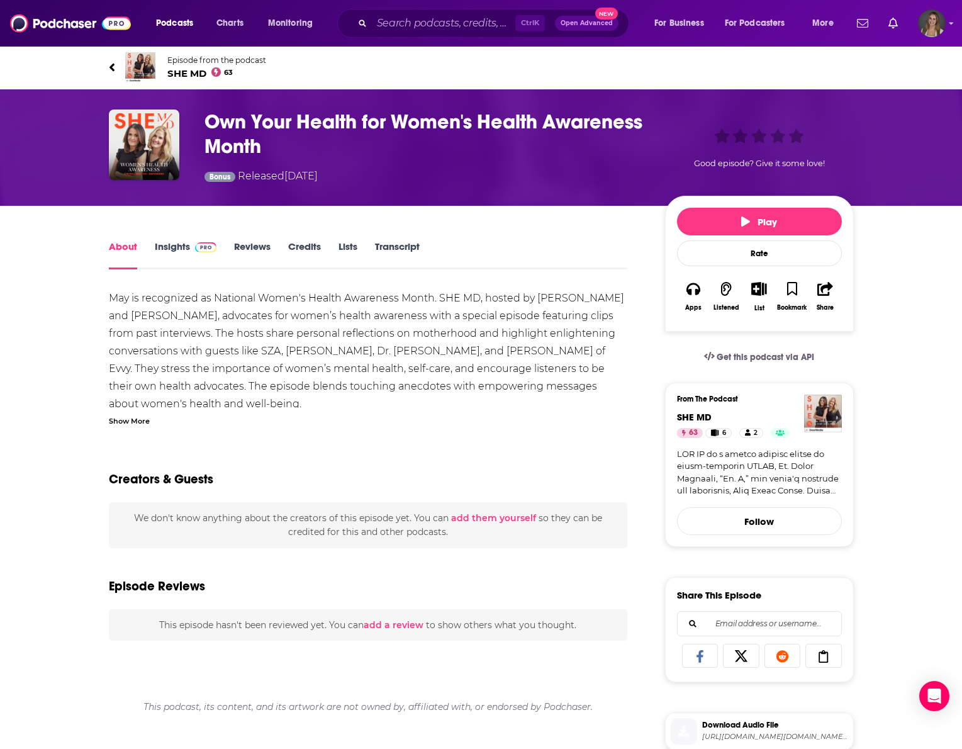
click at [169, 244] on link "Insights" at bounding box center [186, 254] width 62 height 29
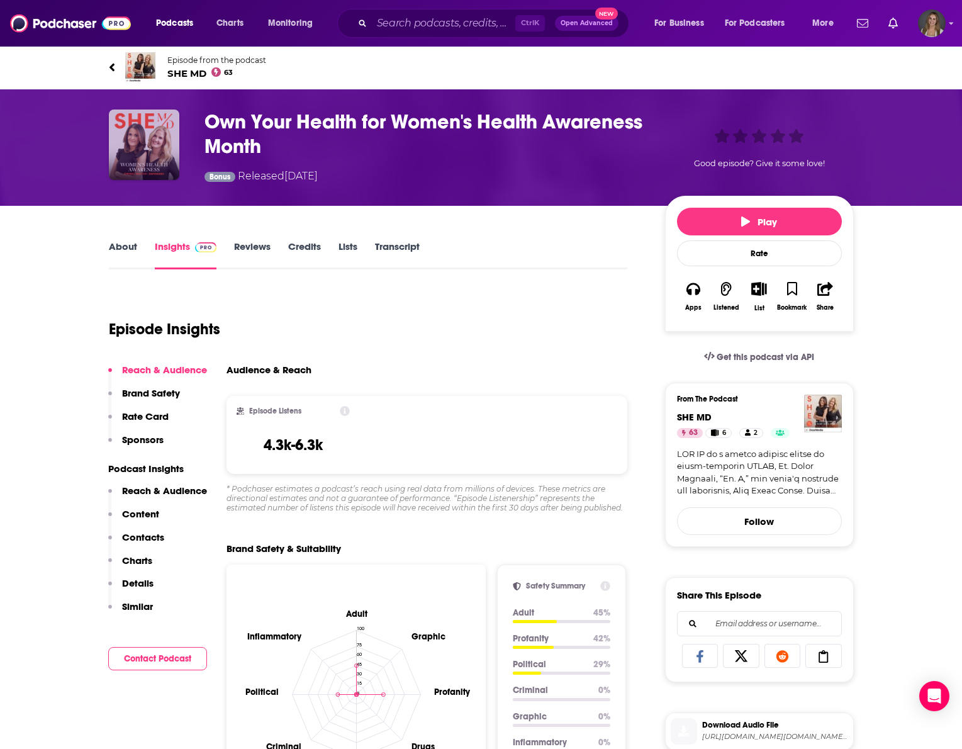
click at [136, 140] on img "Own Your Health for Women's Health Awareness Month" at bounding box center [144, 144] width 70 height 70
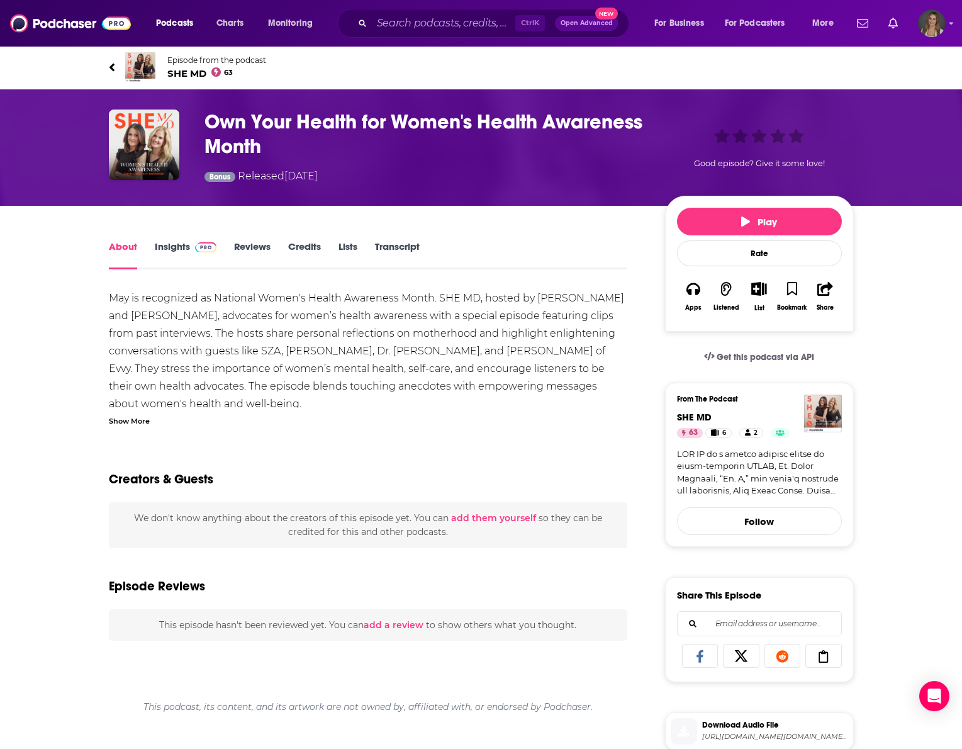
click at [194, 73] on span "SHE MD 63" at bounding box center [216, 73] width 99 height 12
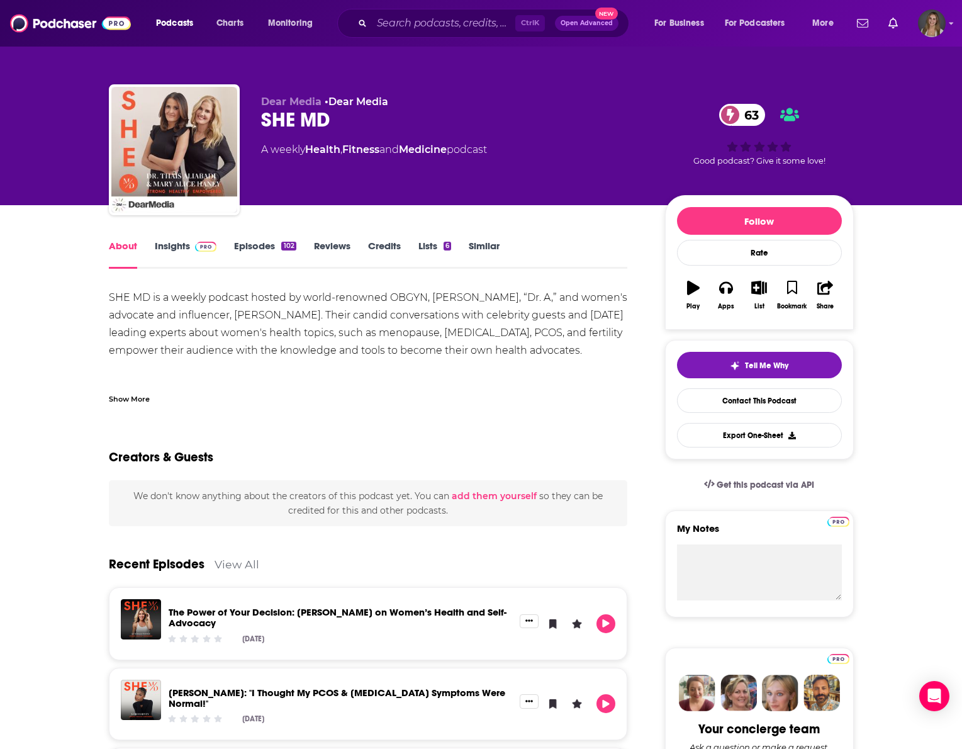
drag, startPoint x: 613, startPoint y: 346, endPoint x: 57, endPoint y: 303, distance: 557.8
drag, startPoint x: 583, startPoint y: 347, endPoint x: 85, endPoint y: 294, distance: 500.3
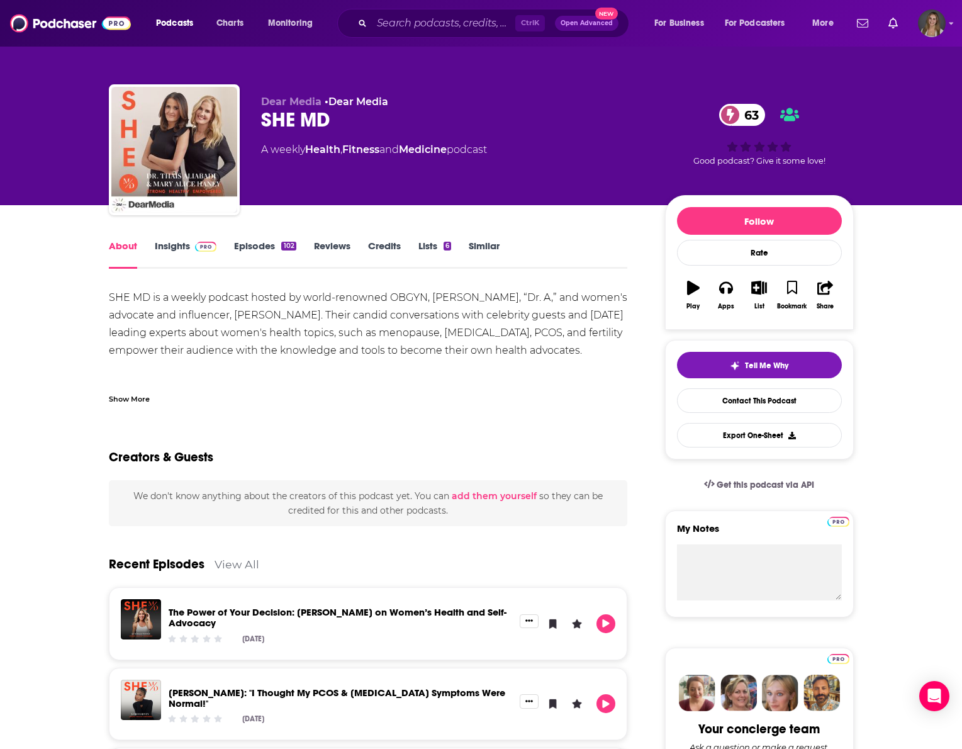
drag, startPoint x: 598, startPoint y: 354, endPoint x: 100, endPoint y: 296, distance: 501.6
click at [316, 396] on div "Show More" at bounding box center [368, 393] width 519 height 21
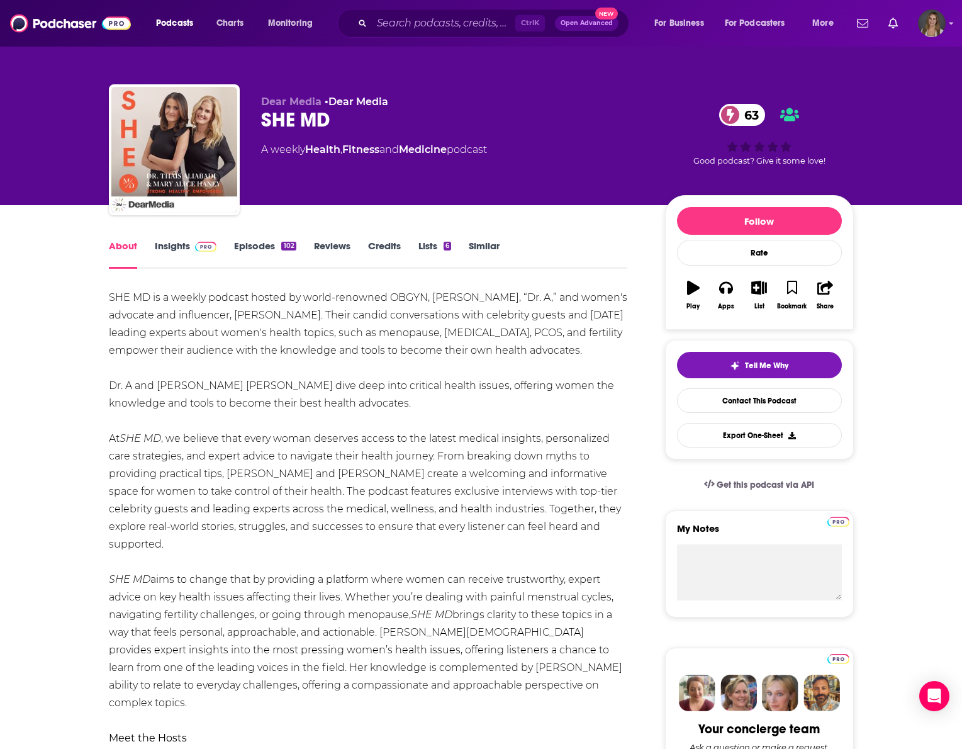
click at [248, 243] on link "Episodes 102" at bounding box center [265, 254] width 62 height 29
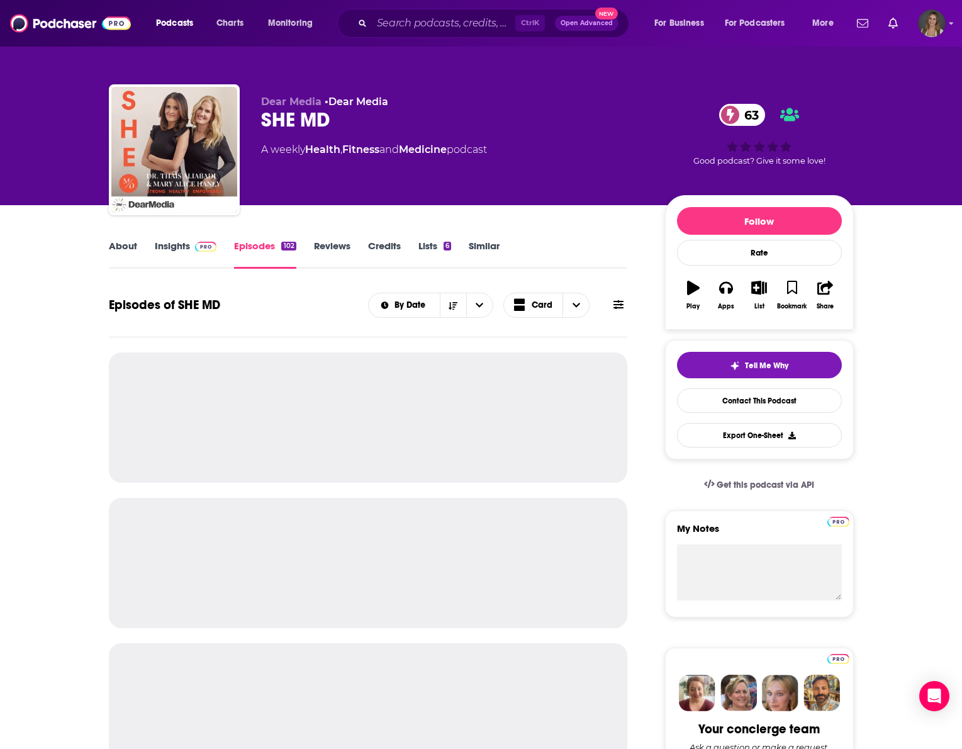
click at [688, 195] on div "Follow Rate Play Apps List Bookmark Share" at bounding box center [759, 262] width 189 height 135
click at [595, 198] on div "Dear Media • Dear Media SHE MD 63 A weekly Health , Fitness and Medicine podcas…" at bounding box center [557, 152] width 593 height 113
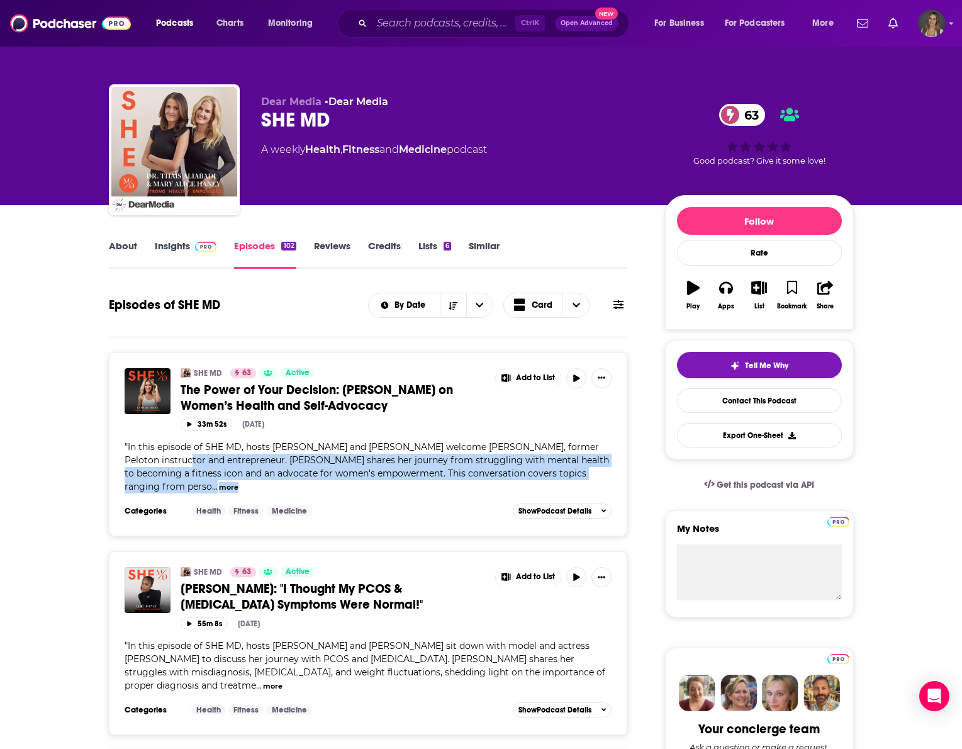
drag, startPoint x: 157, startPoint y: 459, endPoint x: 337, endPoint y: 481, distance: 180.7
click at [327, 481] on div "" In this episode of SHE MD, hosts Mary Alice Haney and Dr. Thaïs Aliabadi welc…" at bounding box center [369, 466] width 488 height 53
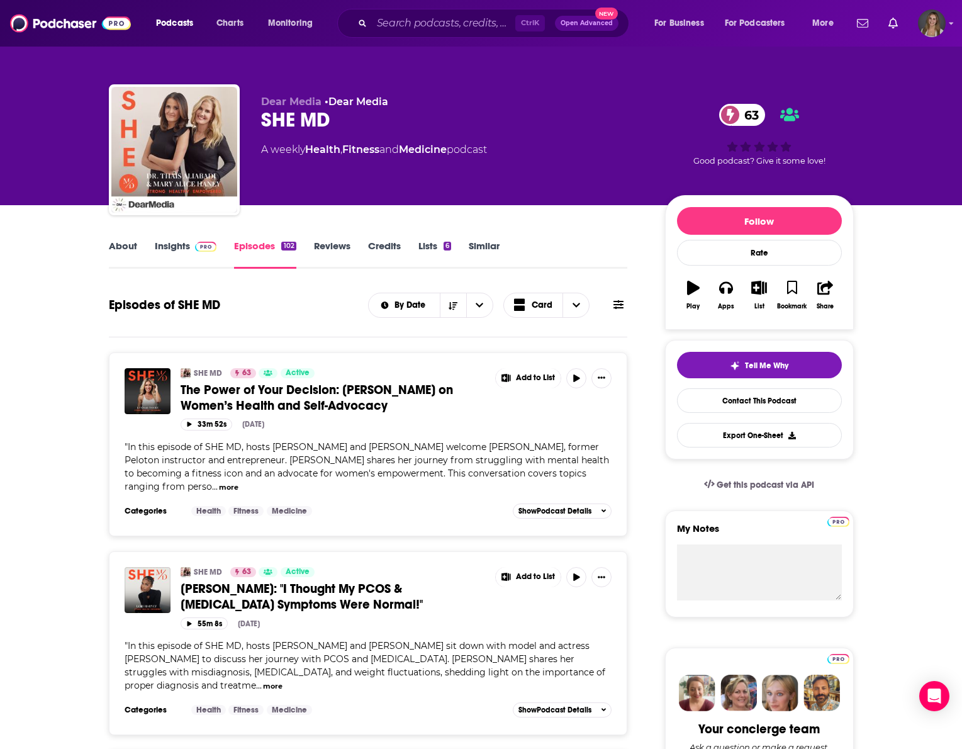
click at [335, 484] on div "" In this episode of SHE MD, hosts Mary Alice Haney and Dr. Thaïs Aliabadi welc…" at bounding box center [369, 466] width 488 height 53
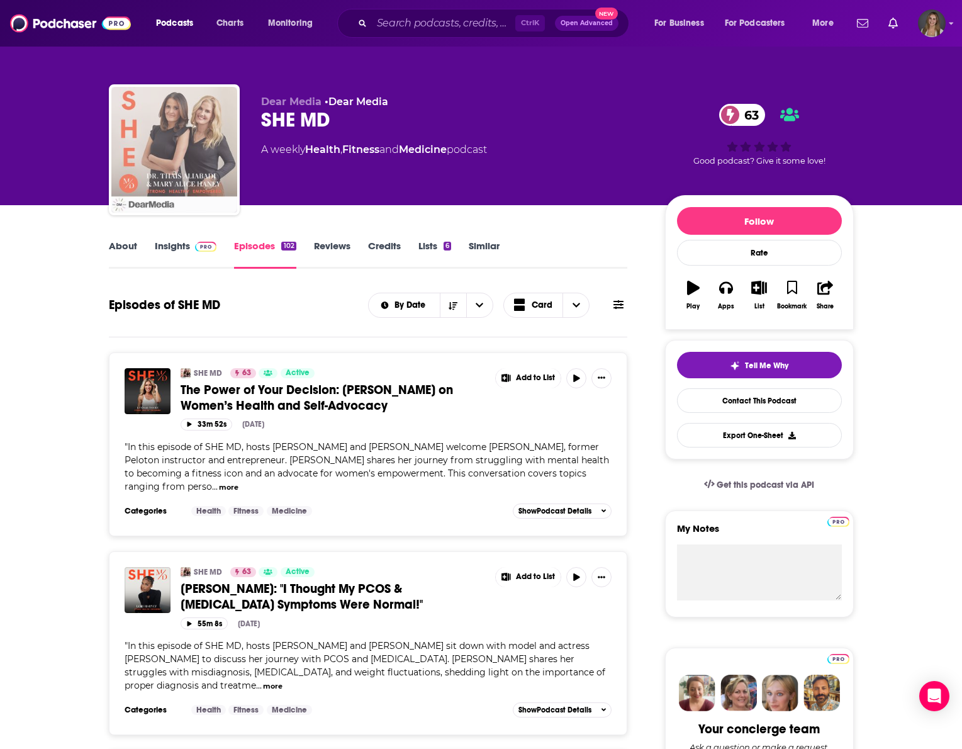
click at [164, 114] on img "SHE MD" at bounding box center [174, 150] width 126 height 126
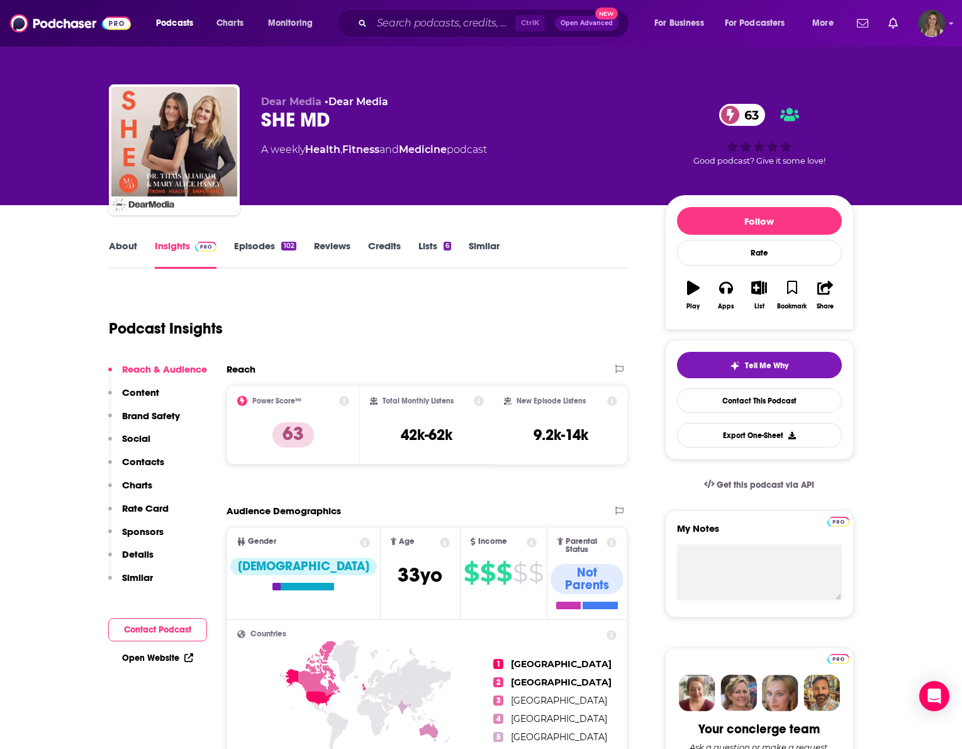
click at [121, 242] on link "About" at bounding box center [123, 254] width 28 height 29
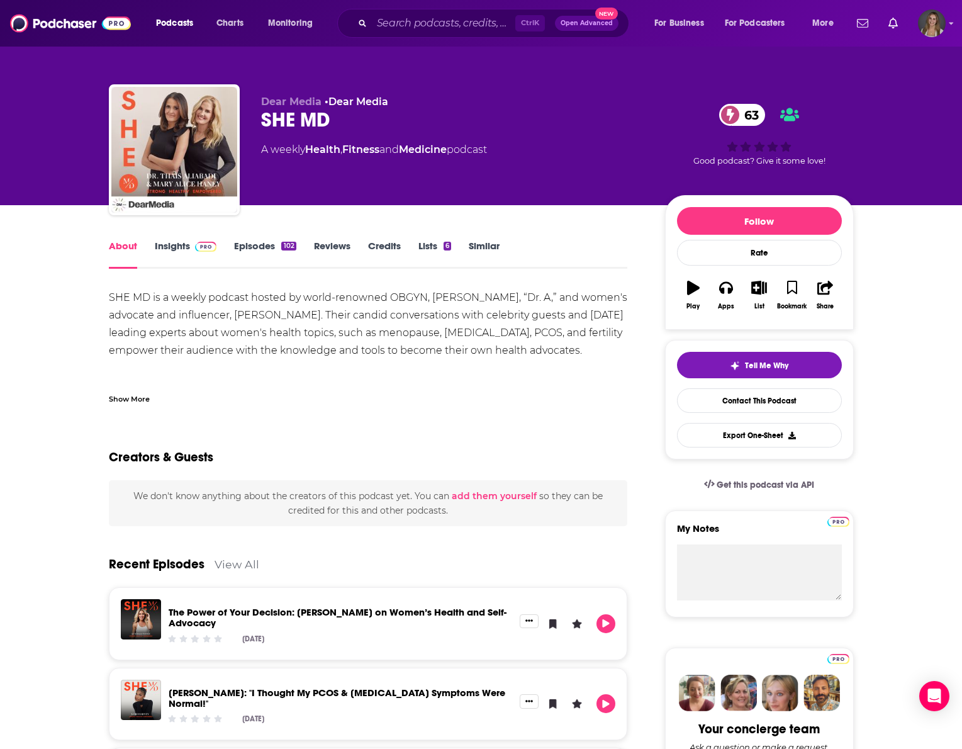
drag, startPoint x: 101, startPoint y: 294, endPoint x: 595, endPoint y: 352, distance: 497.2
copy div "SHE MD is a weekly podcast hosted by world-renowned OBGYN, Dr. Thais Aliabadi, …"
click at [397, 396] on div "Show More" at bounding box center [368, 393] width 519 height 21
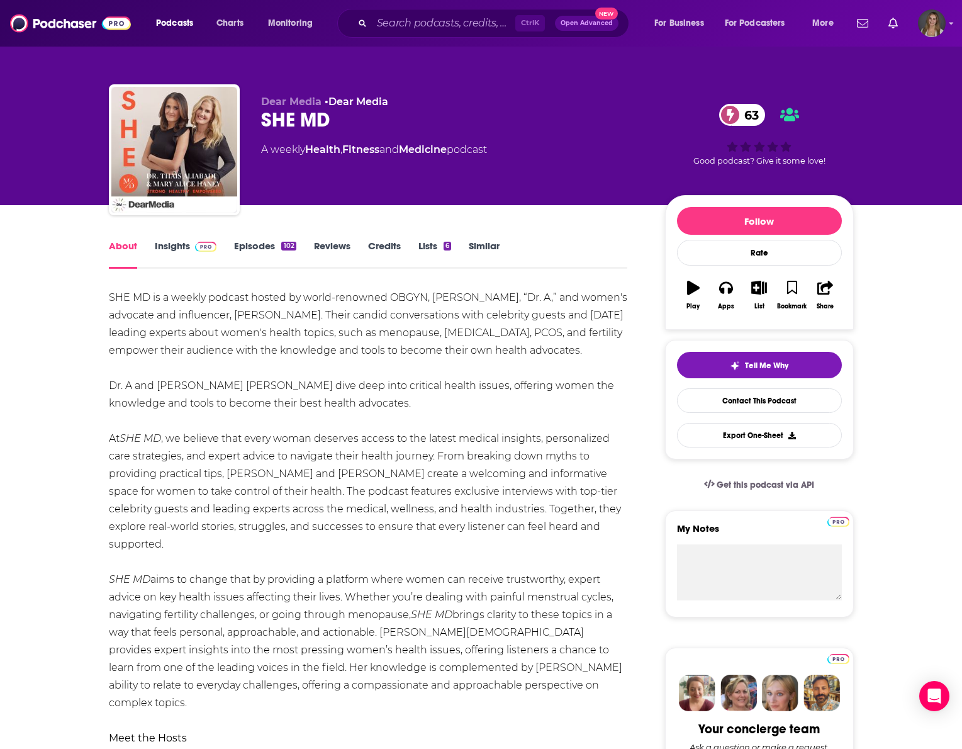
drag, startPoint x: 596, startPoint y: 350, endPoint x: 61, endPoint y: 283, distance: 539.5
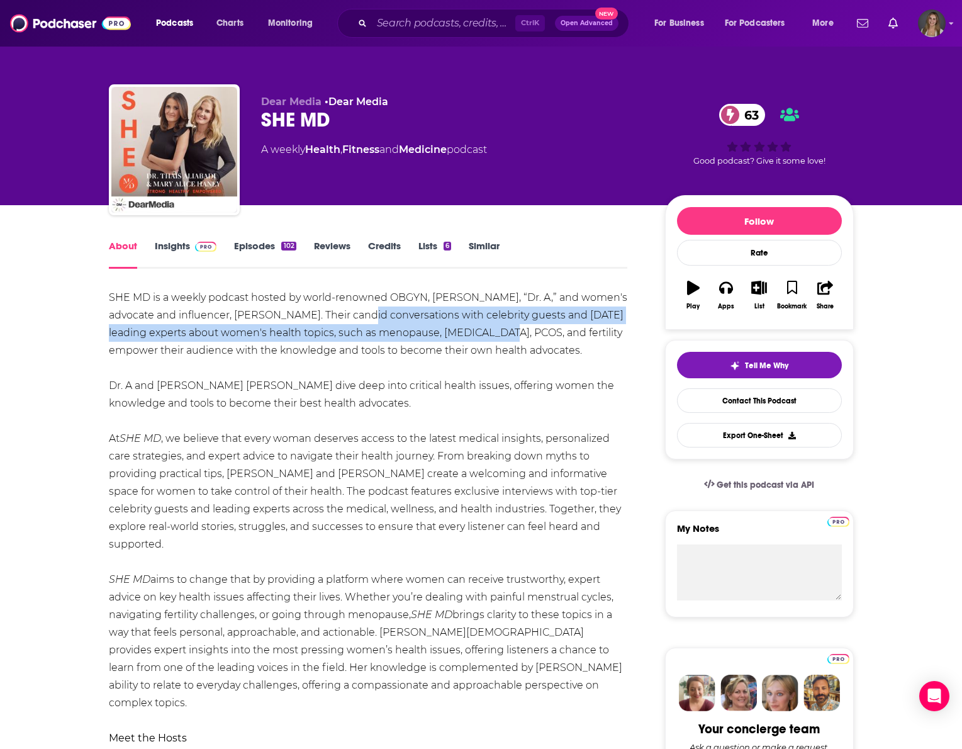
drag, startPoint x: 333, startPoint y: 308, endPoint x: 462, endPoint y: 337, distance: 132.2
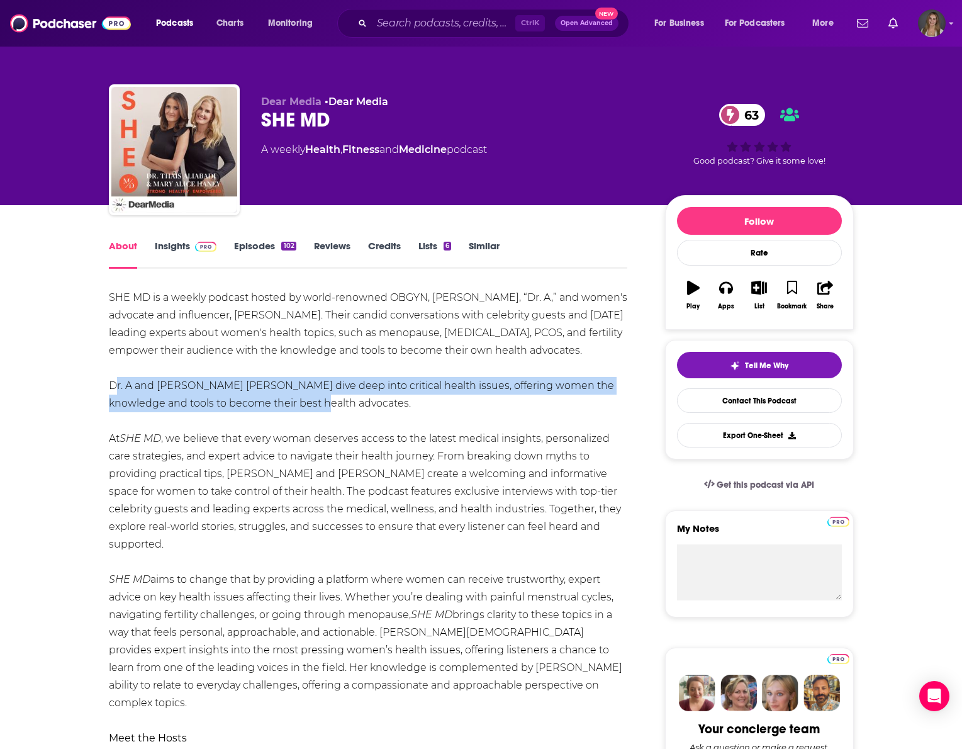
drag, startPoint x: 316, startPoint y: 403, endPoint x: 73, endPoint y: 389, distance: 243.9
drag, startPoint x: 316, startPoint y: 401, endPoint x: 47, endPoint y: 379, distance: 270.1
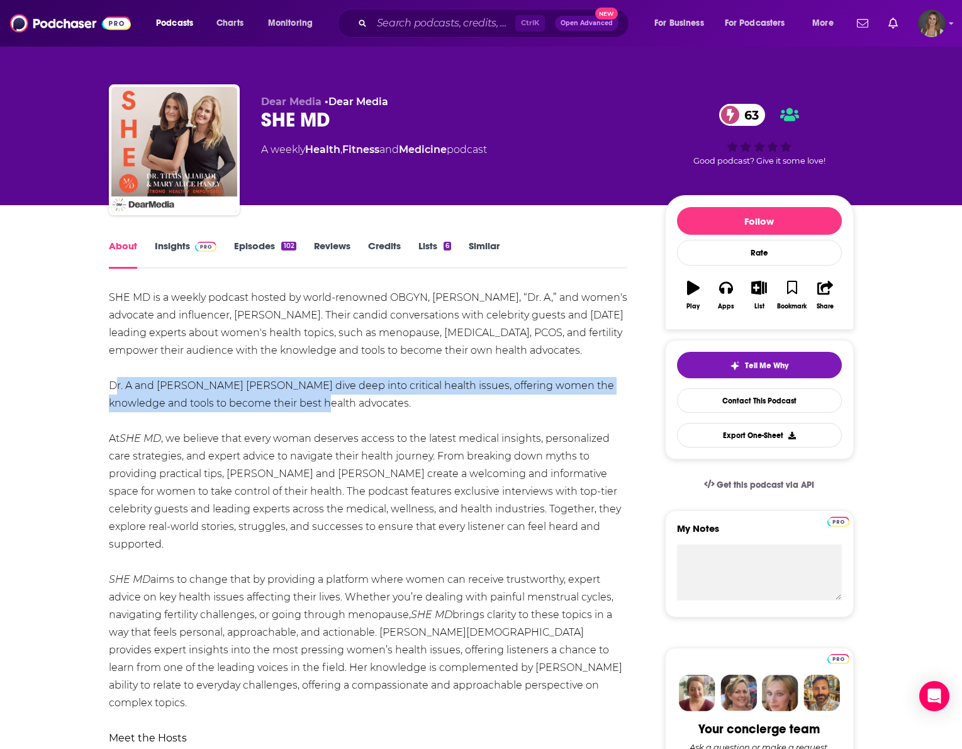
copy div "Dr. A and Mary Alice dive deep into critical health issues, offering women the …"
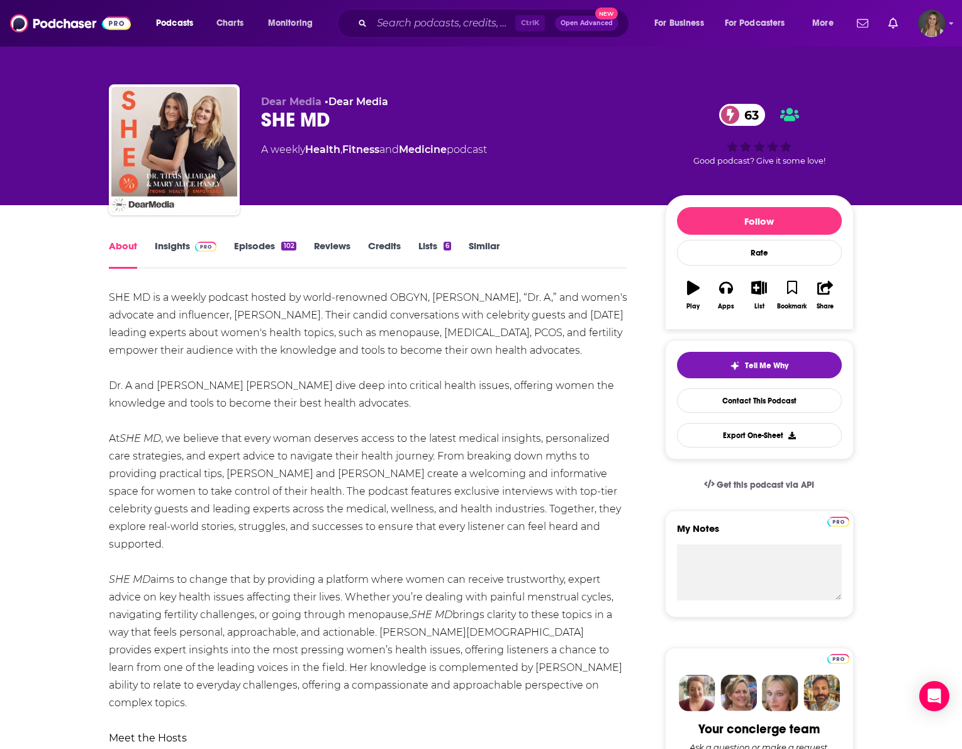
click at [175, 255] on link "Insights" at bounding box center [186, 254] width 62 height 29
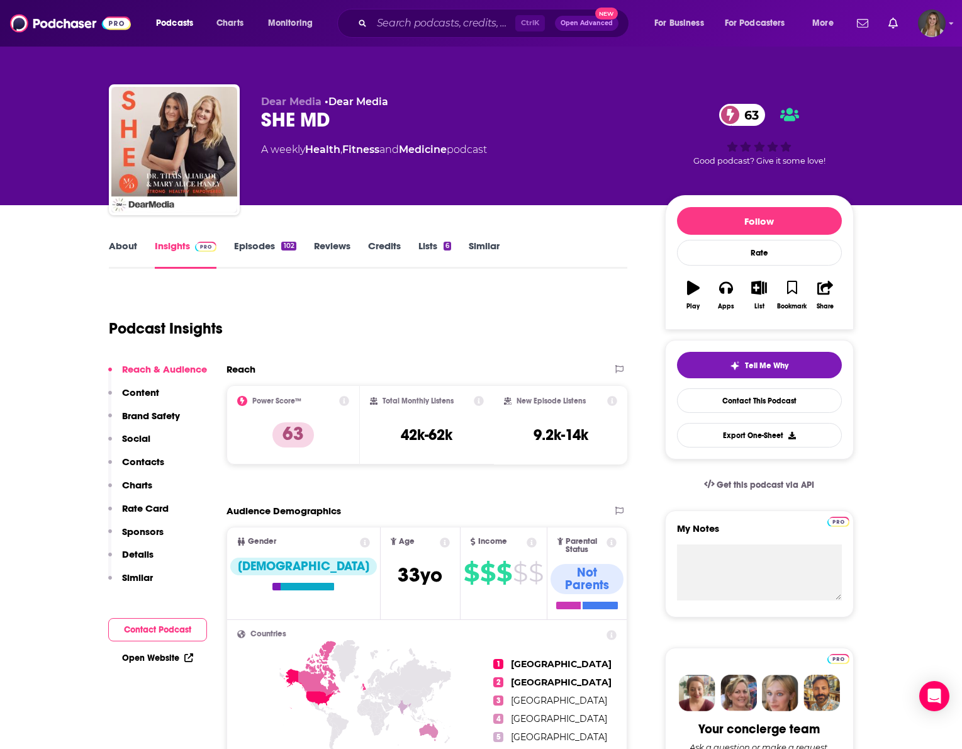
click at [128, 461] on p "Contacts" at bounding box center [143, 461] width 42 height 12
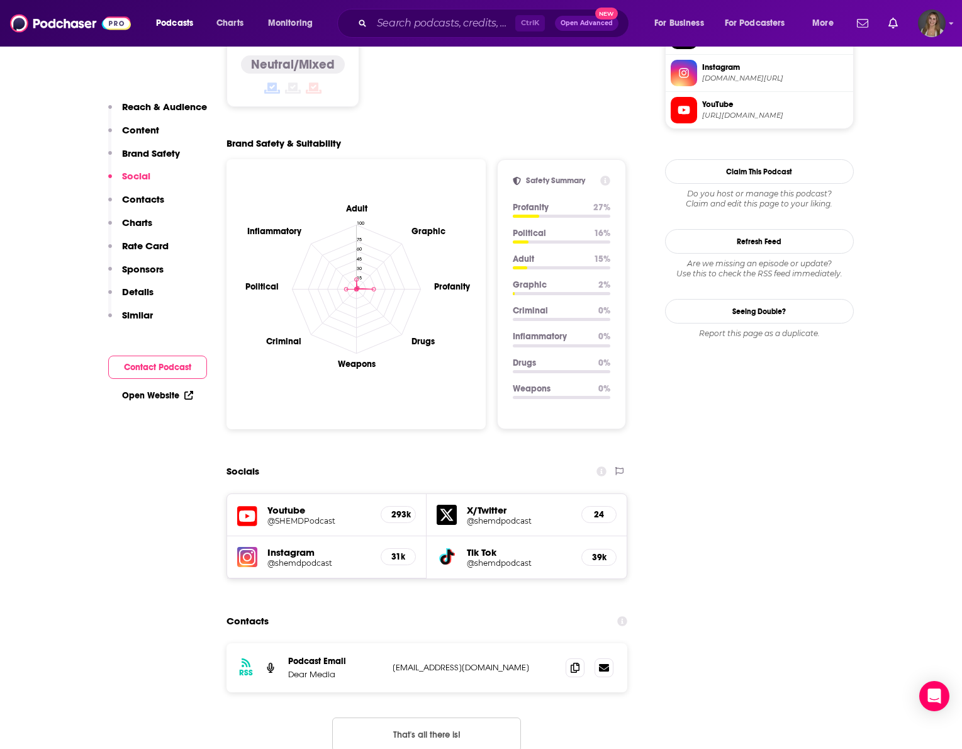
scroll to position [1108, 0]
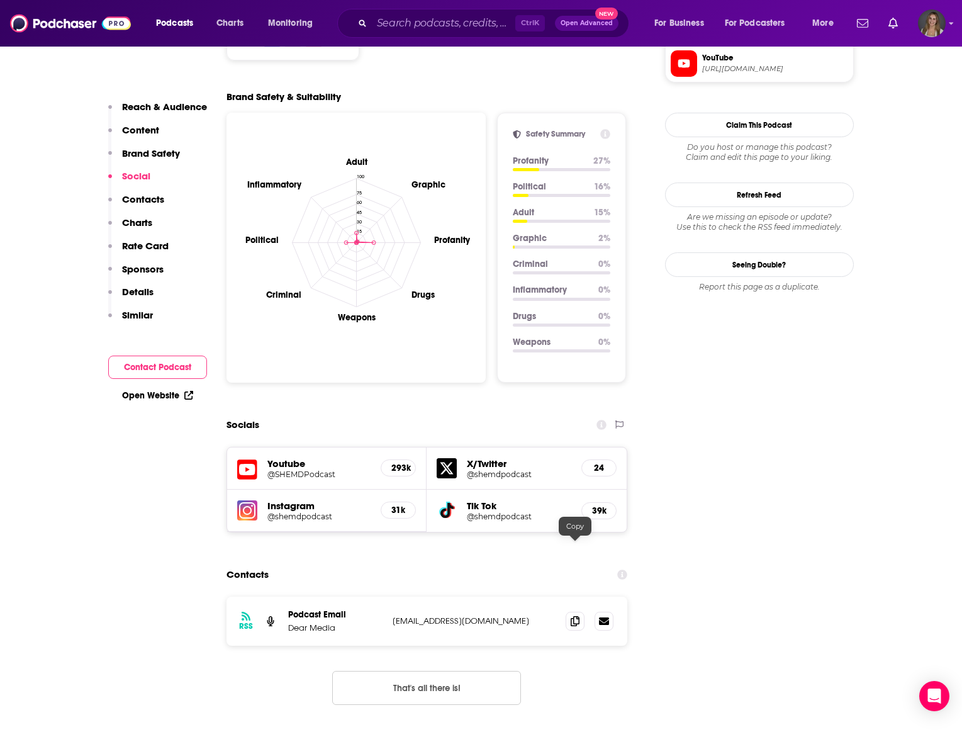
drag, startPoint x: 570, startPoint y: 545, endPoint x: 393, endPoint y: 532, distance: 177.9
click at [570, 611] on span at bounding box center [575, 620] width 19 height 19
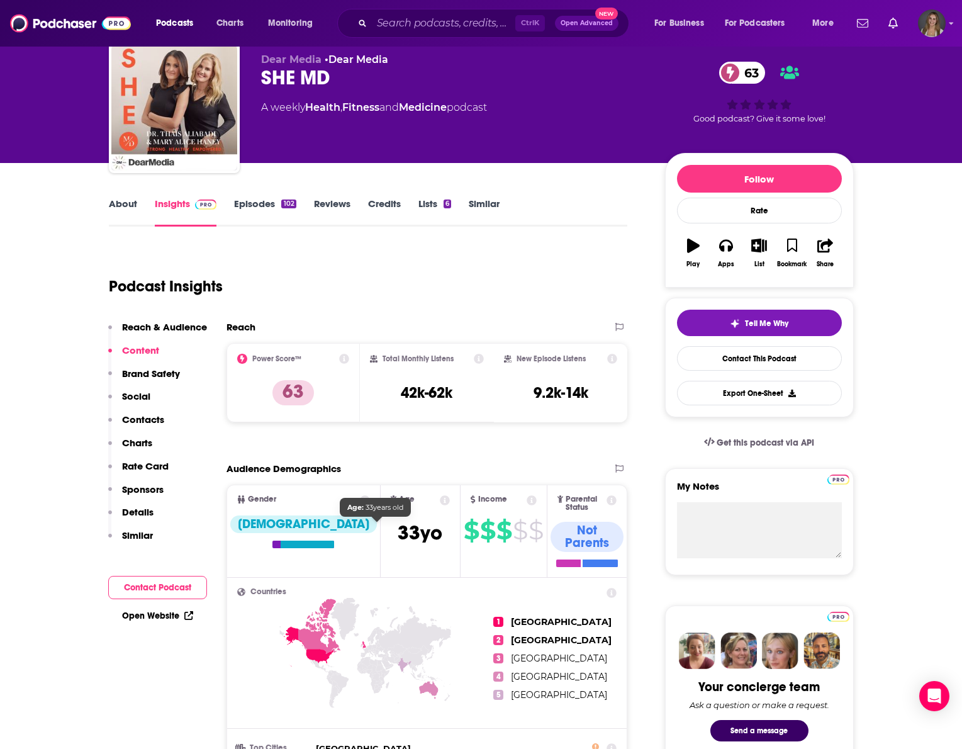
scroll to position [0, 0]
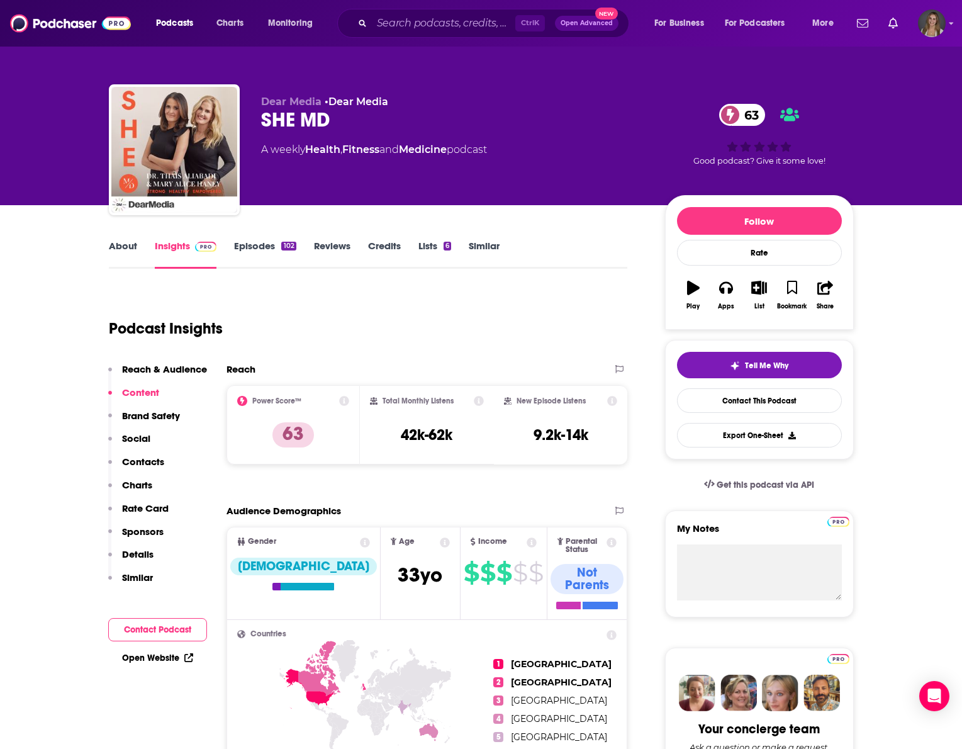
drag, startPoint x: 555, startPoint y: 305, endPoint x: 533, endPoint y: 312, distance: 23.7
click at [555, 305] on div "Podcast Insights" at bounding box center [363, 321] width 509 height 64
click at [138, 254] on div "About" at bounding box center [132, 254] width 46 height 29
click at [138, 253] on div "About" at bounding box center [132, 254] width 46 height 29
click at [116, 246] on link "About" at bounding box center [123, 254] width 28 height 29
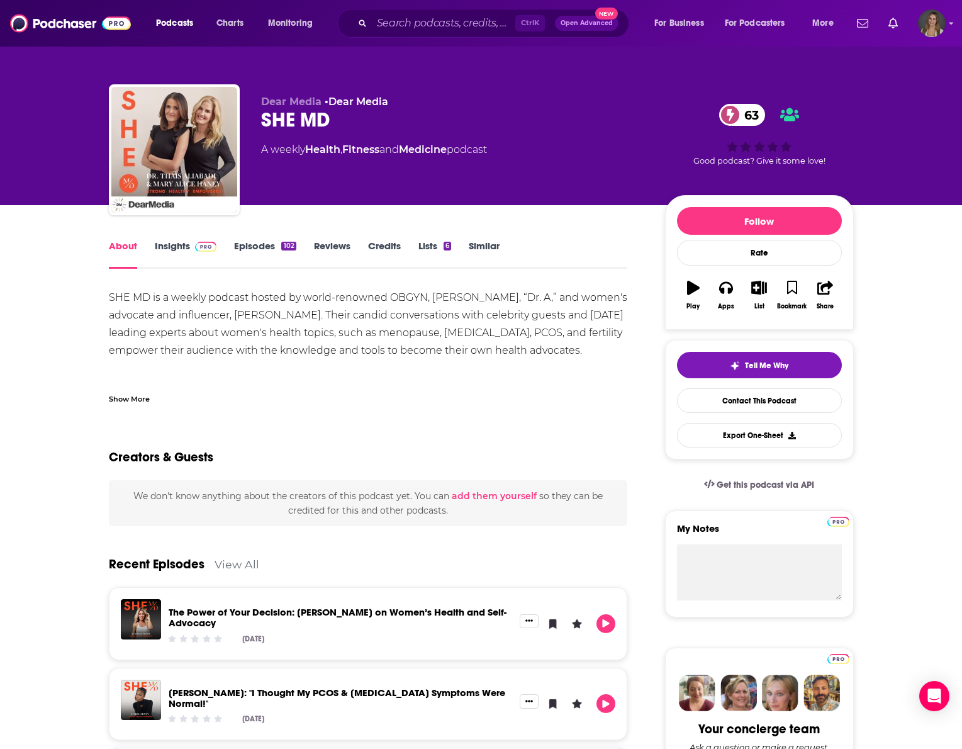
click at [416, 384] on div "Show More" at bounding box center [368, 393] width 519 height 21
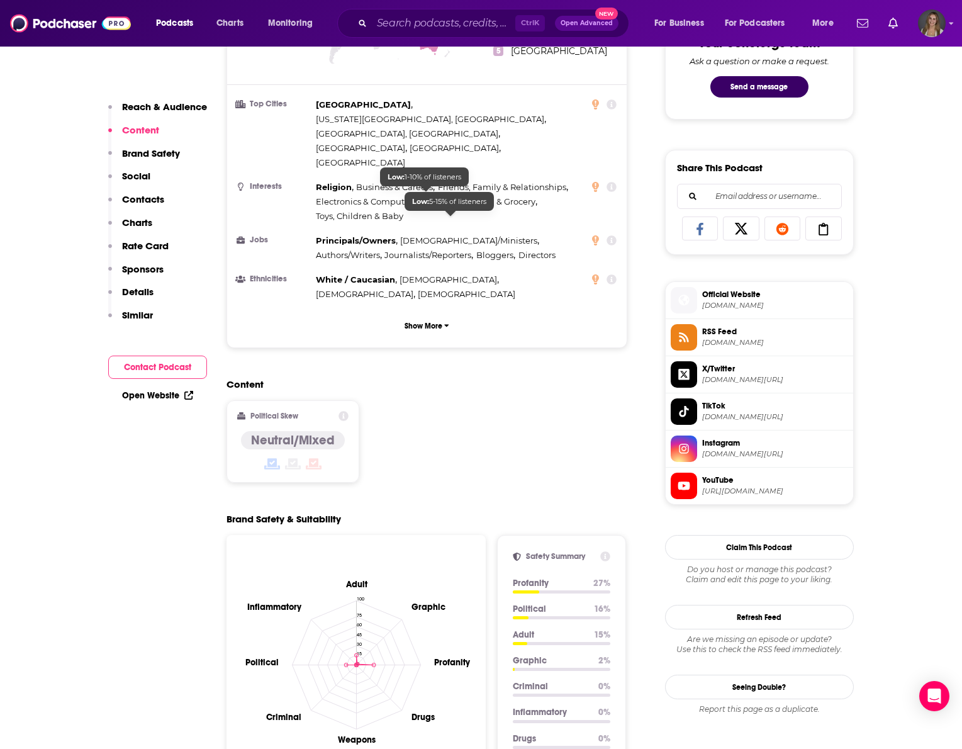
scroll to position [818, 0]
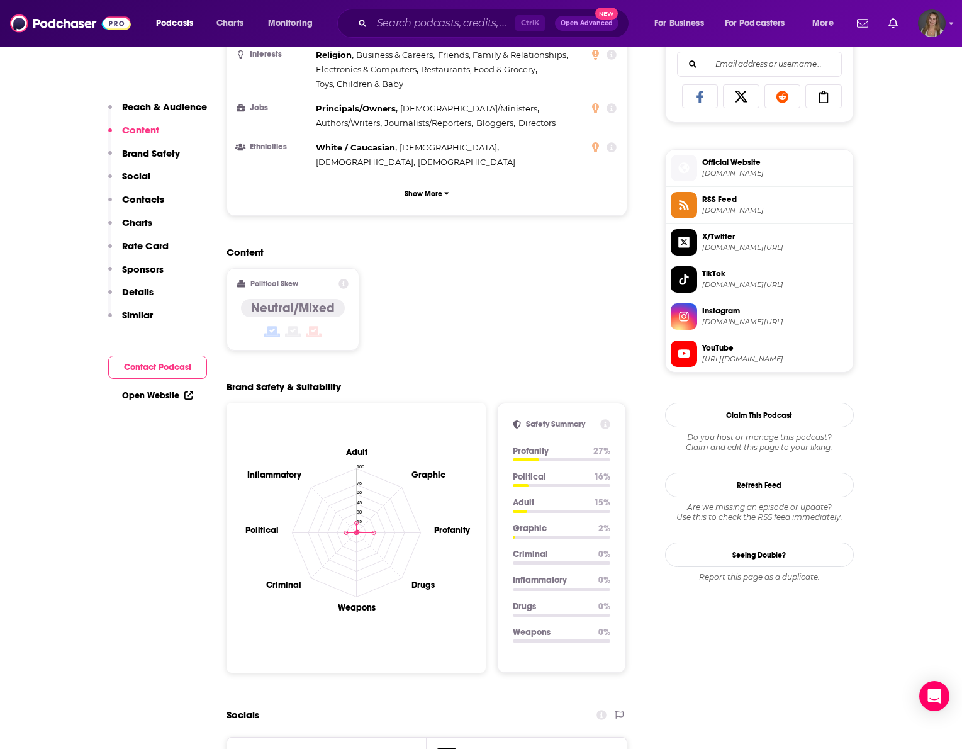
click at [136, 310] on p "Similar" at bounding box center [137, 315] width 31 height 12
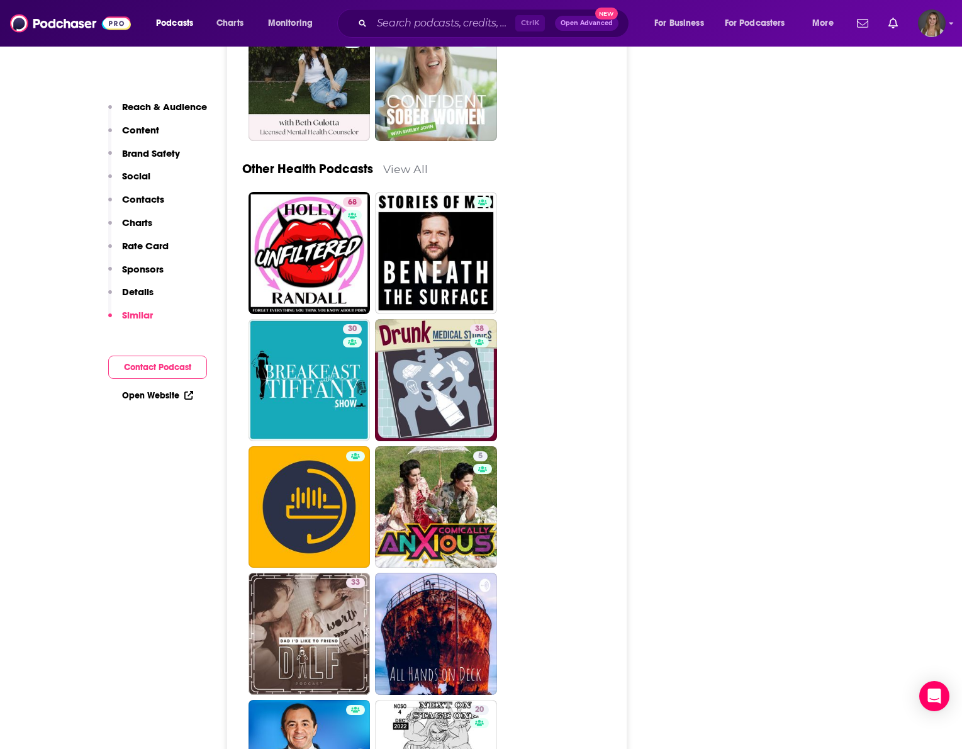
scroll to position [4573, 0]
